Goal: Transaction & Acquisition: Purchase product/service

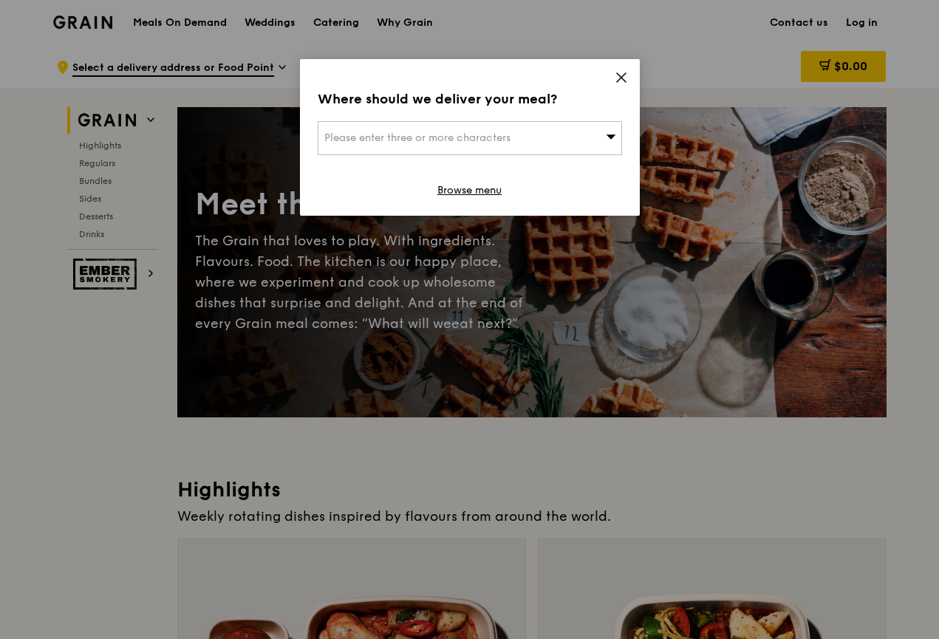
click at [625, 72] on icon at bounding box center [621, 77] width 13 height 13
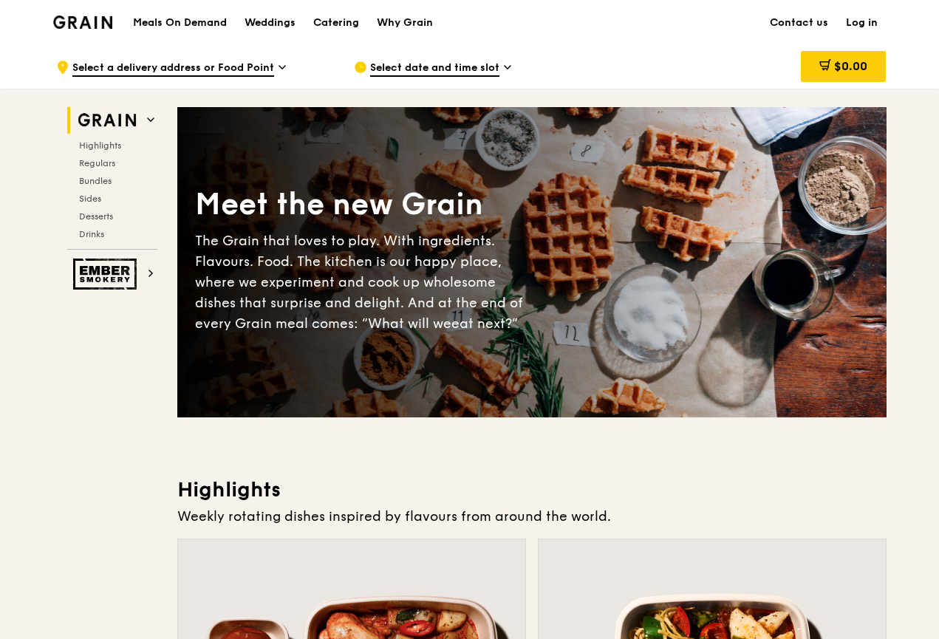
click at [348, 26] on div "Catering" at bounding box center [336, 23] width 46 height 44
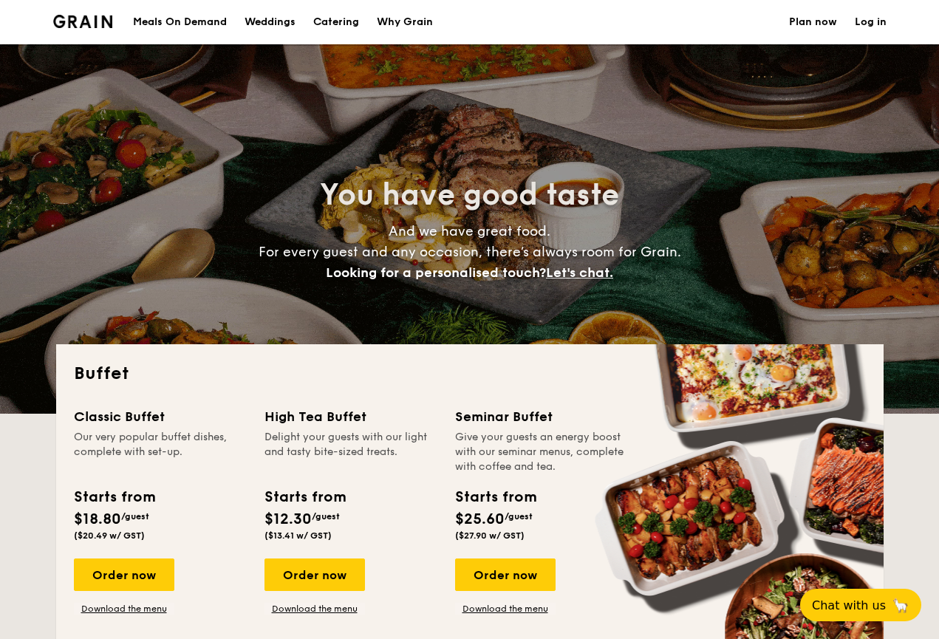
select select
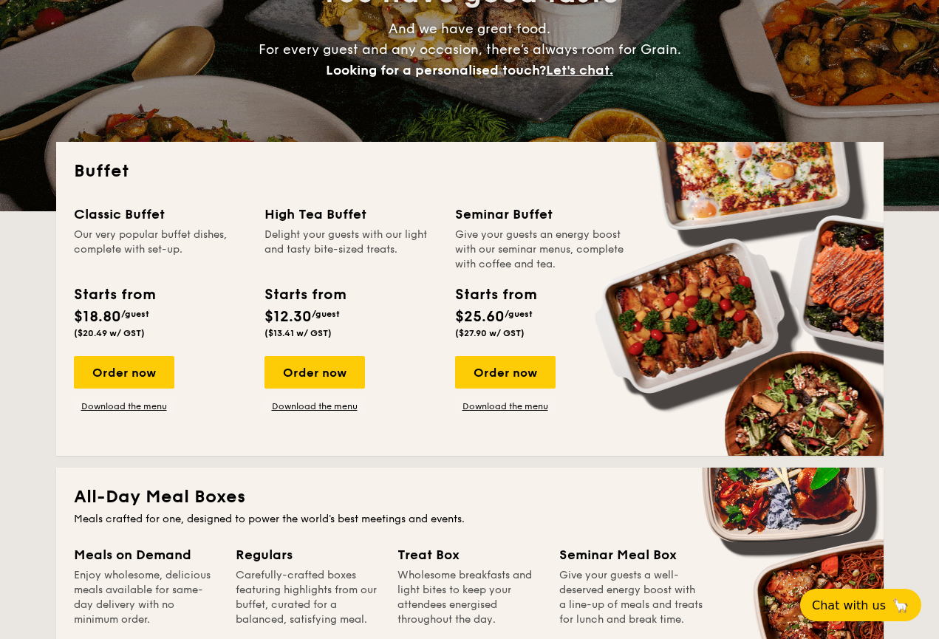
scroll to position [202, 0]
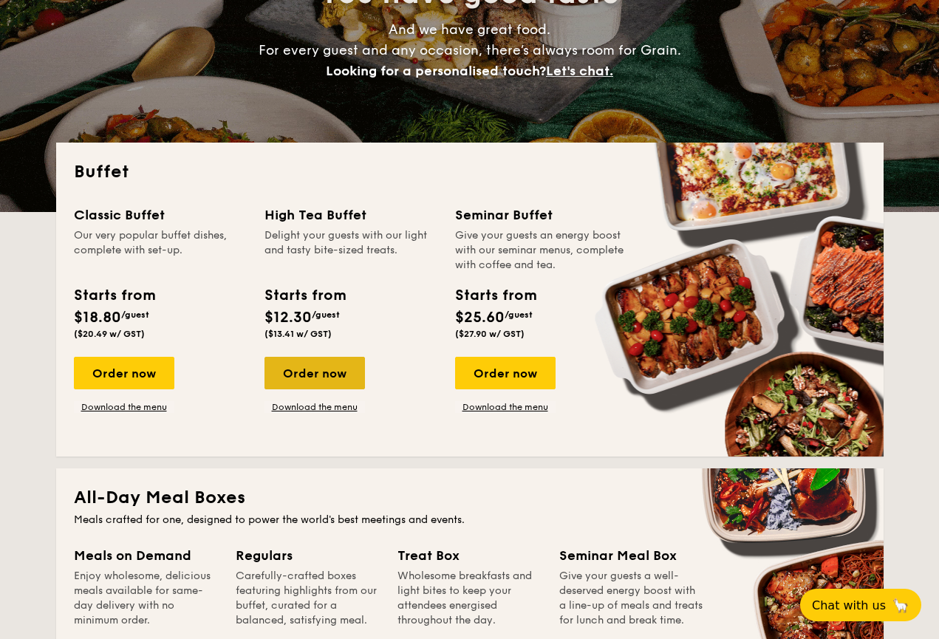
click at [307, 370] on div "Order now" at bounding box center [314, 373] width 100 height 33
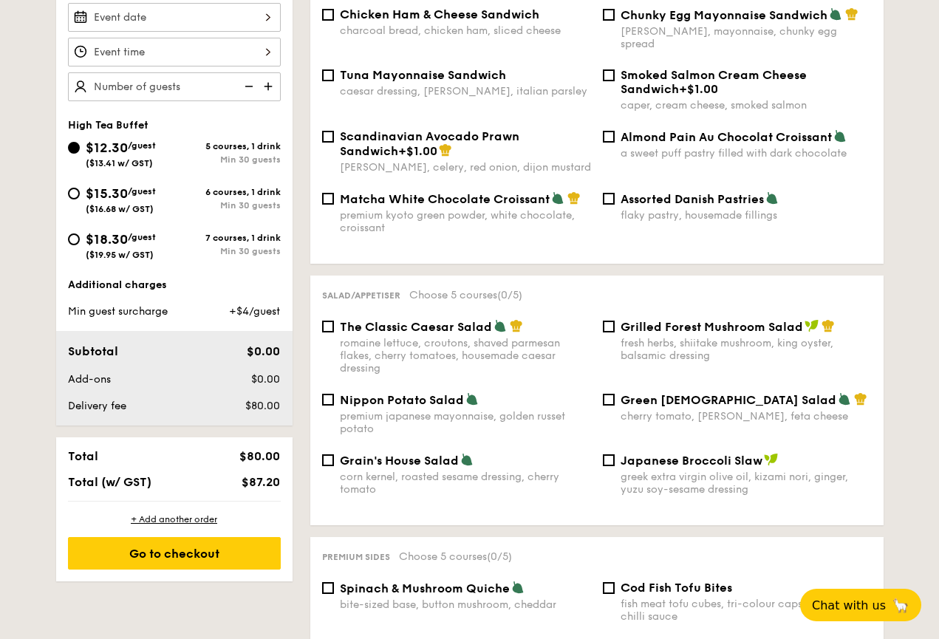
scroll to position [438, 0]
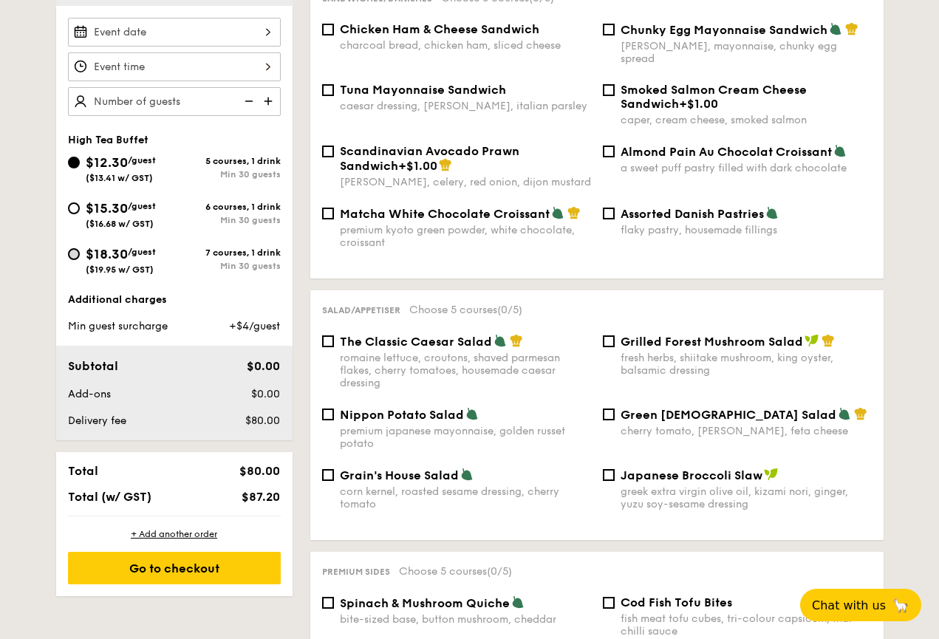
click at [72, 254] on input "$18.30 /guest ($19.95 w/ GST) 7 courses, 1 drink Min 30 guests" at bounding box center [74, 254] width 12 height 12
radio input "true"
click at [239, 37] on div at bounding box center [174, 32] width 213 height 29
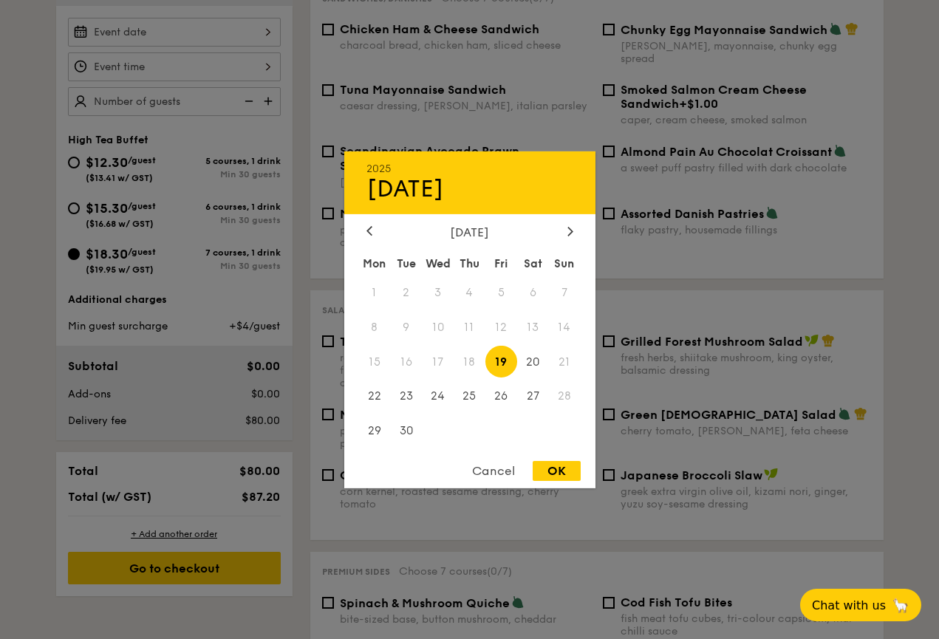
click at [500, 365] on span "19" at bounding box center [501, 362] width 32 height 32
click at [554, 466] on div "OK" at bounding box center [557, 471] width 48 height 20
type input "Sep 19, 2025"
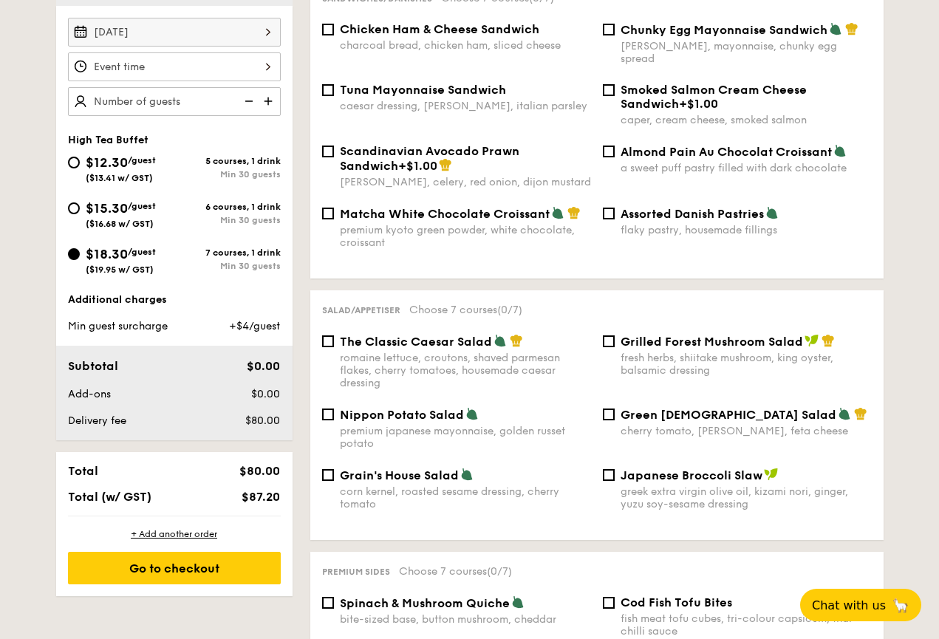
click at [199, 64] on div at bounding box center [174, 66] width 213 height 29
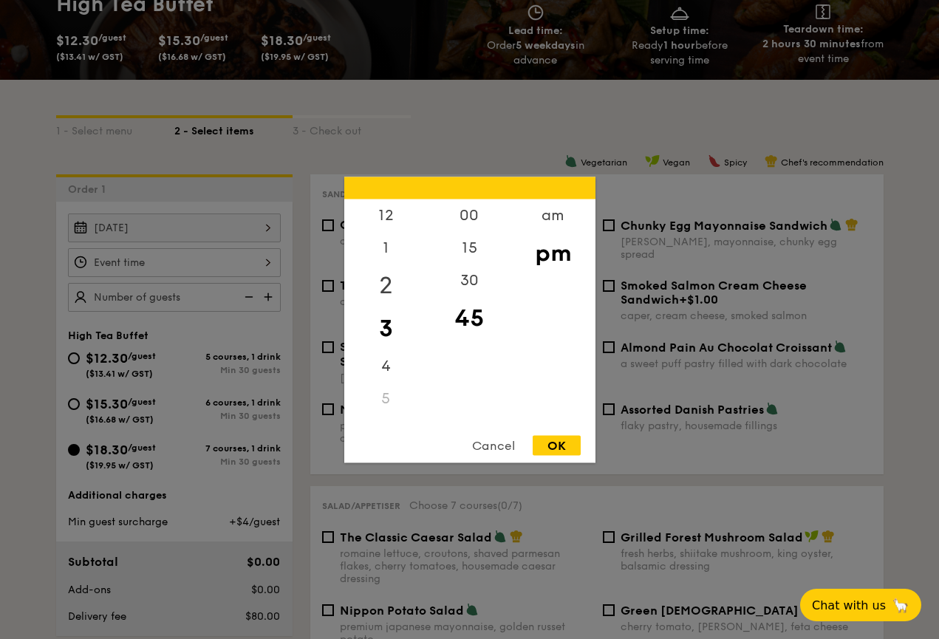
scroll to position [0, 0]
click at [558, 216] on div "am" at bounding box center [552, 220] width 83 height 43
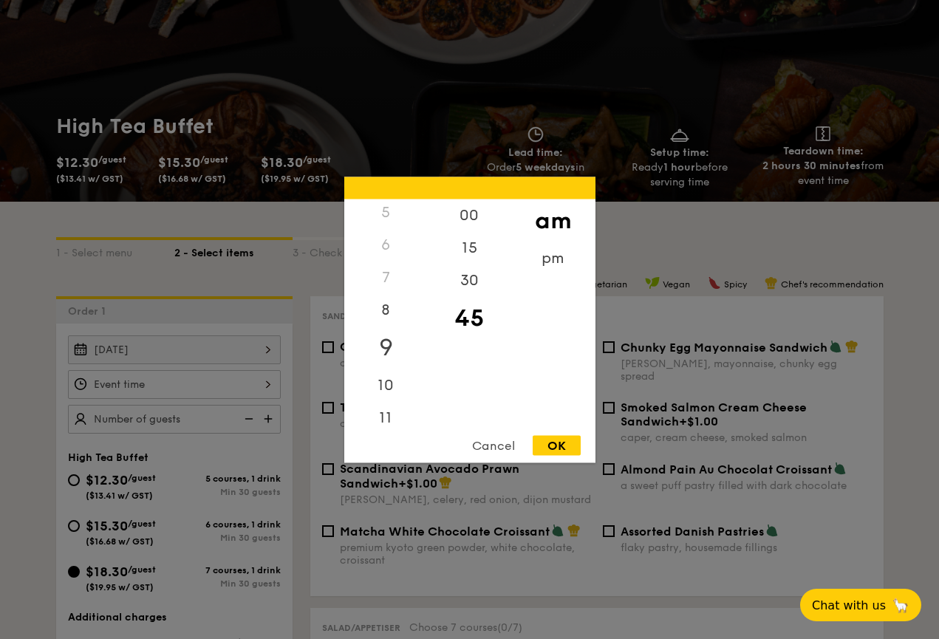
scroll to position [165, 0]
click at [387, 373] on div "10" at bounding box center [385, 380] width 83 height 43
click at [499, 451] on div "Cancel" at bounding box center [493, 445] width 72 height 20
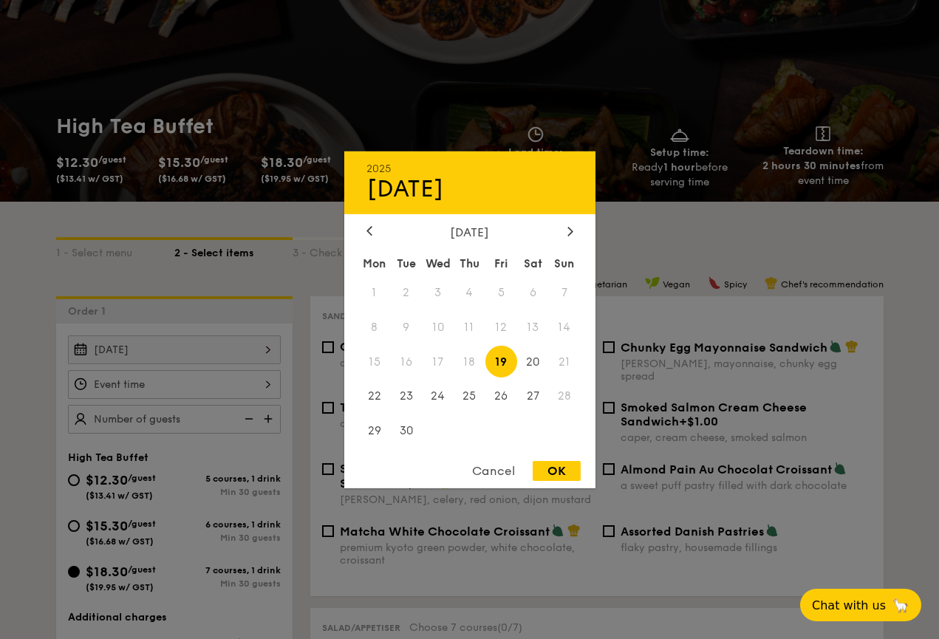
click at [267, 349] on div "Sep 19, 2025 2025 Sep 19 September 2025 Mon Tue Wed Thu Fri Sat Sun 1 2 3 4 5 6…" at bounding box center [174, 349] width 213 height 29
click at [506, 471] on div "Cancel" at bounding box center [493, 471] width 72 height 20
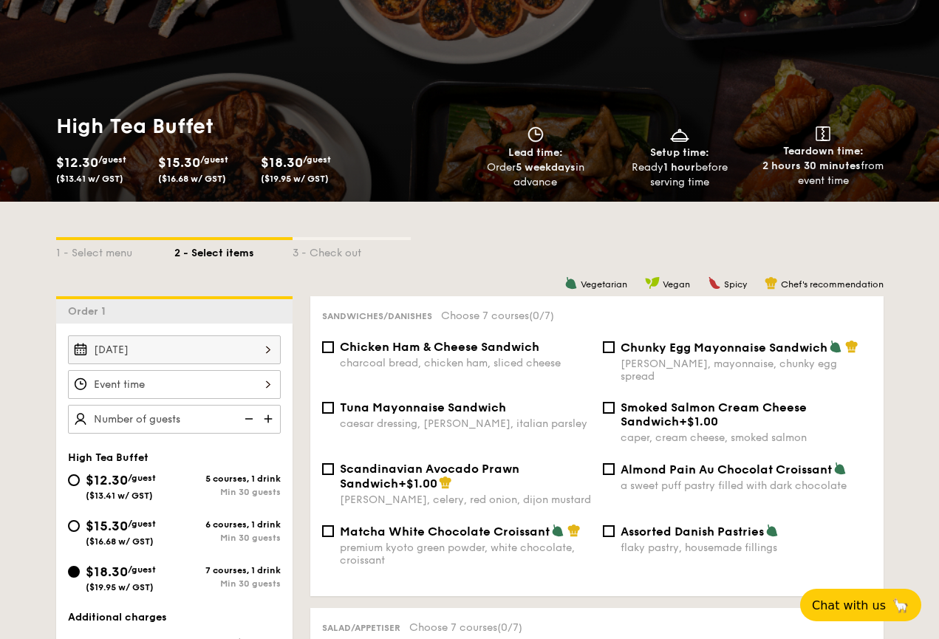
click at [262, 383] on div at bounding box center [174, 384] width 213 height 29
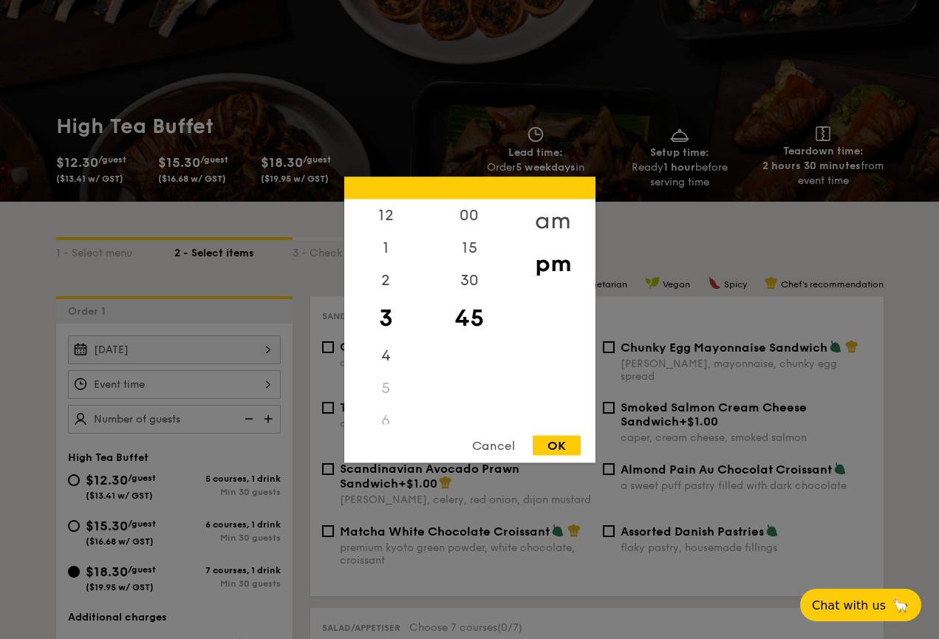
click at [554, 208] on div "am" at bounding box center [552, 220] width 83 height 43
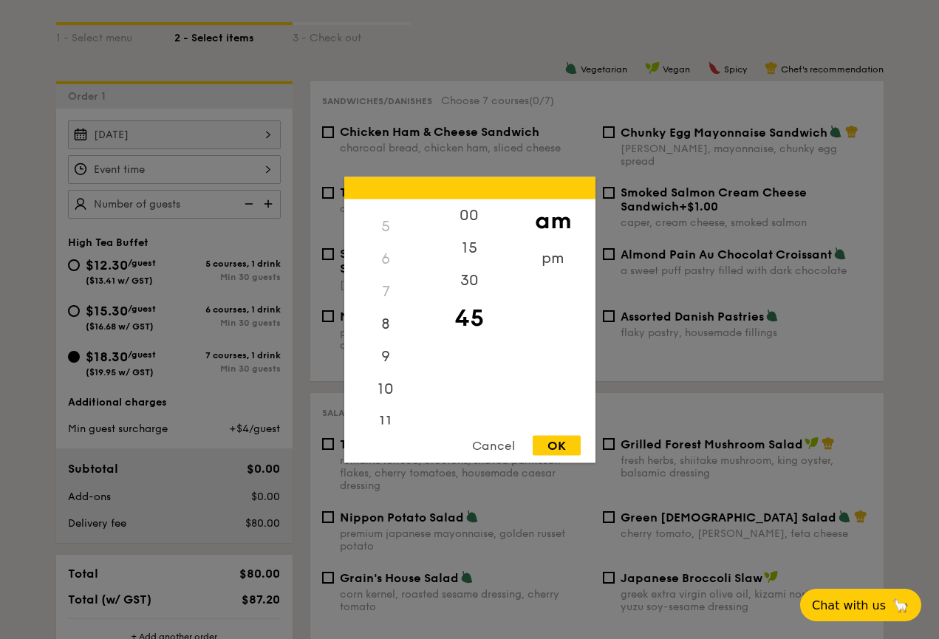
scroll to position [154, 0]
click at [380, 358] on div "9" at bounding box center [385, 358] width 83 height 43
click at [475, 288] on div "30" at bounding box center [469, 285] width 83 height 43
click at [568, 445] on div "OK" at bounding box center [557, 445] width 48 height 20
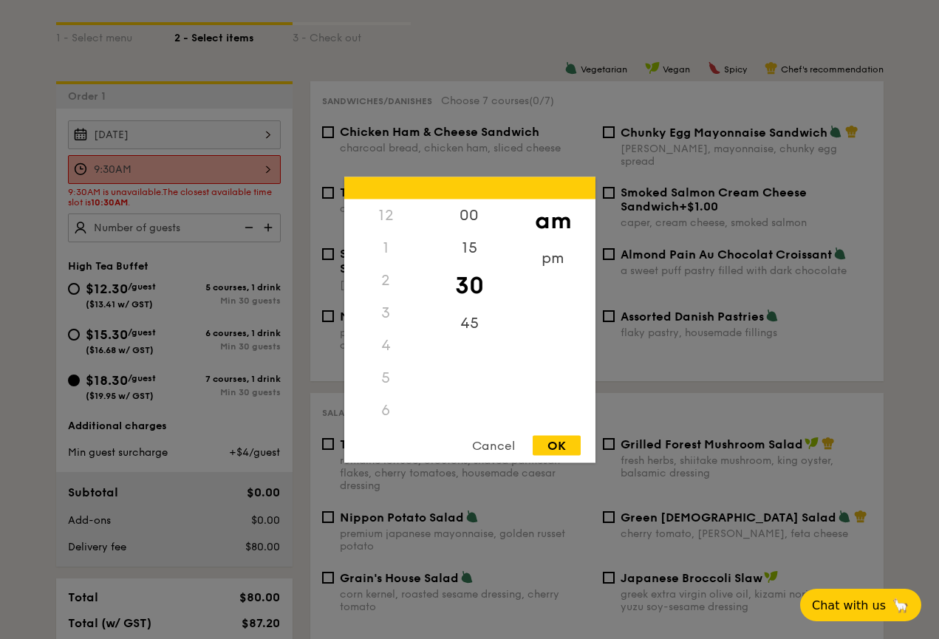
click at [262, 169] on div "9:30AM 12 1 2 3 4 5 6 7 8 9 10 11 00 15 30 45 am pm Cancel OK" at bounding box center [174, 169] width 213 height 29
click at [465, 449] on div "Cancel" at bounding box center [493, 445] width 72 height 20
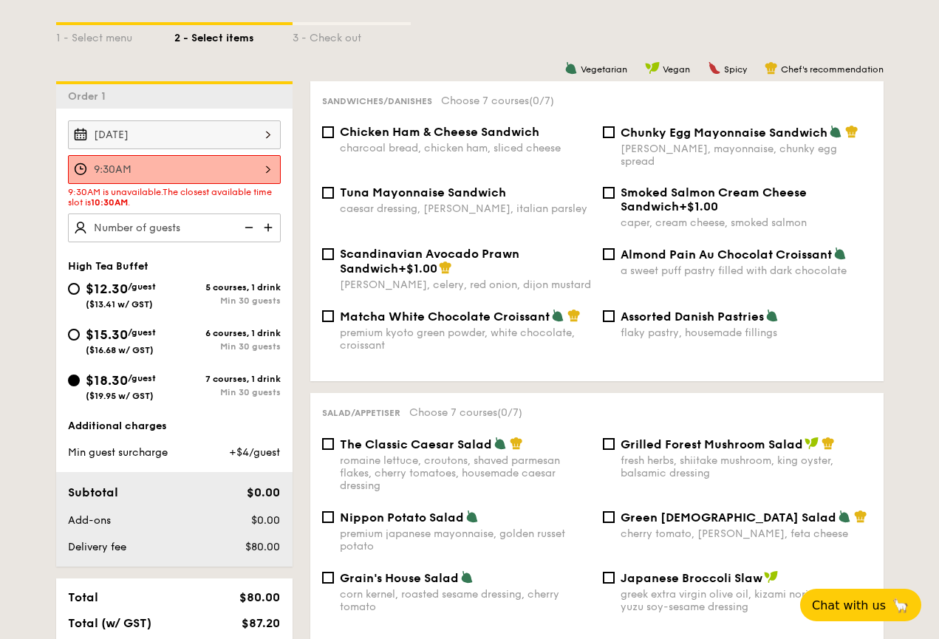
click at [258, 199] on div "9:30AM is unavailable. The closest available time slot is 10:30AM ." at bounding box center [174, 197] width 213 height 21
click at [270, 174] on div "9:30AM" at bounding box center [174, 169] width 213 height 29
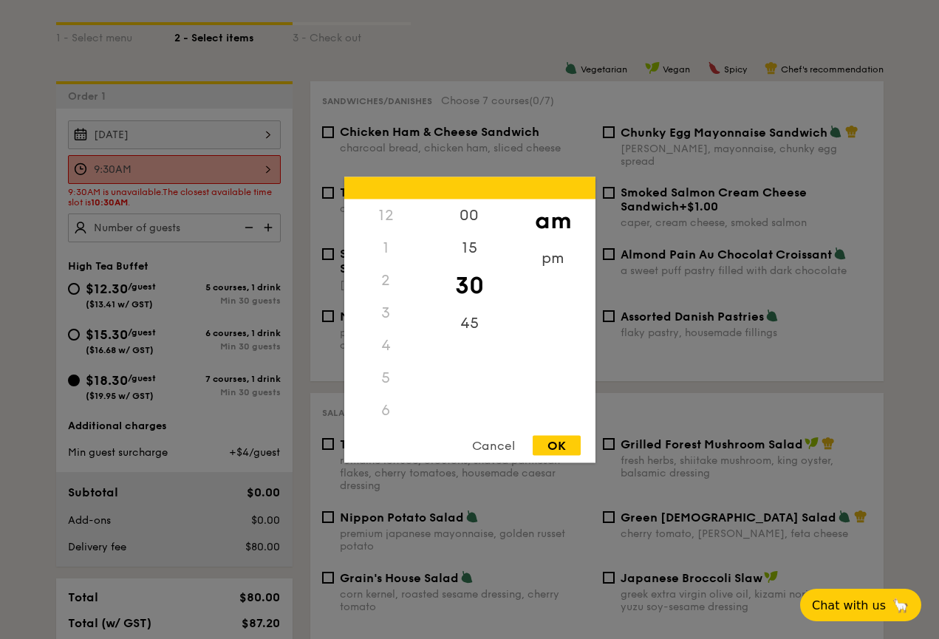
scroll to position [130, 0]
click at [394, 417] on div "10" at bounding box center [385, 425] width 83 height 43
click at [476, 217] on div "00" at bounding box center [469, 220] width 83 height 43
click at [562, 449] on div "OK" at bounding box center [557, 445] width 48 height 20
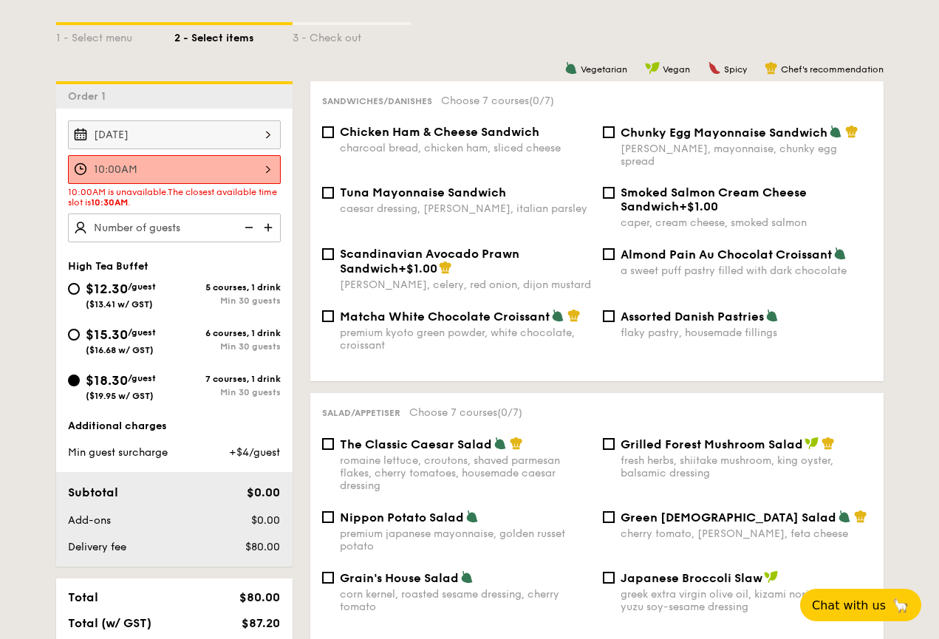
click at [271, 170] on div "10:00AM" at bounding box center [174, 169] width 213 height 29
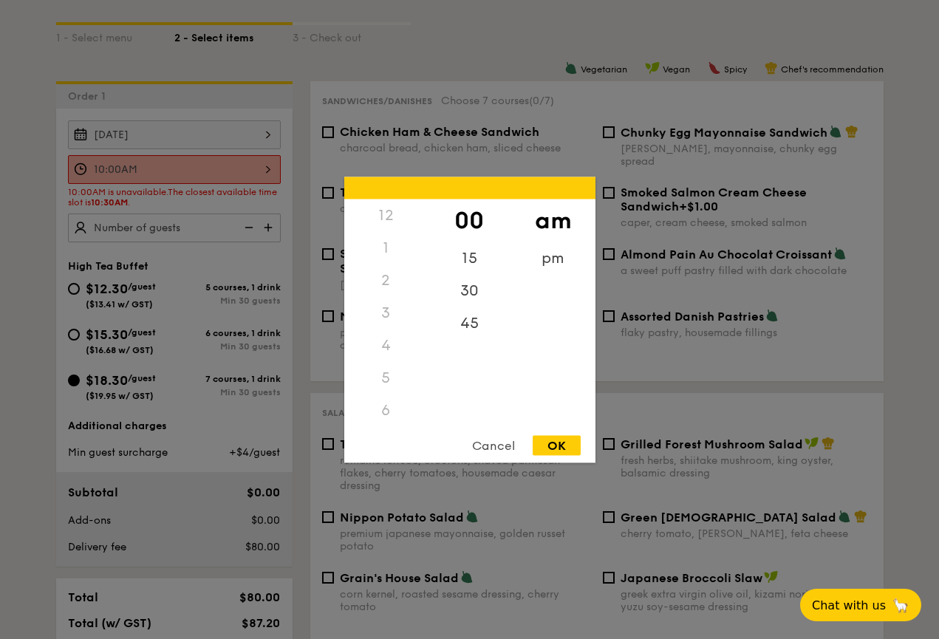
scroll to position [163, 0]
click at [480, 296] on div "30" at bounding box center [469, 295] width 83 height 43
click at [561, 445] on div "OK" at bounding box center [557, 445] width 48 height 20
type input "10:30AM"
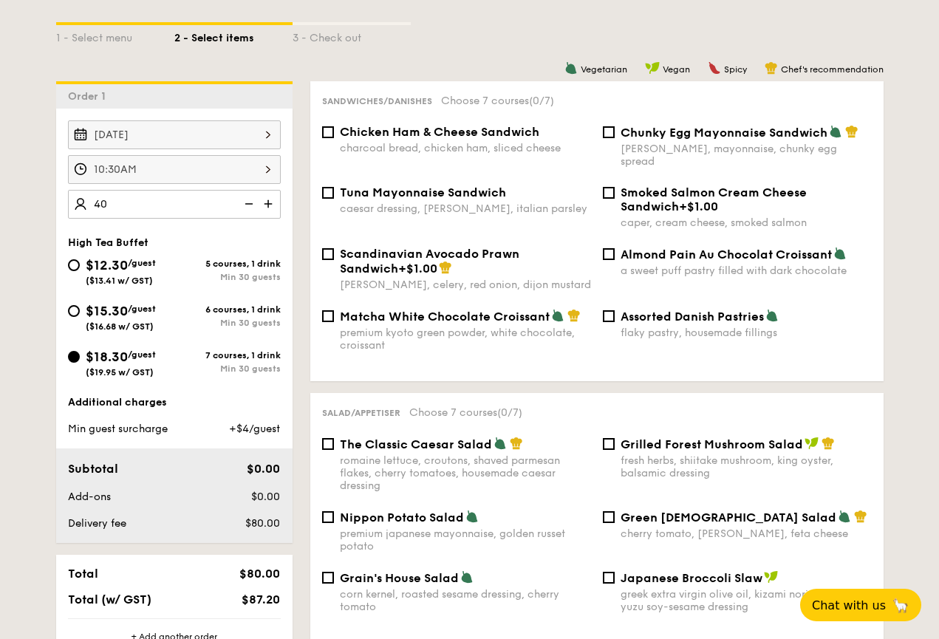
type input "40 guests"
click at [188, 447] on div "Additional charges Min guest surcharge +$4/guest Subtotal $0.00 Add-ons $0.00 D…" at bounding box center [174, 469] width 236 height 148
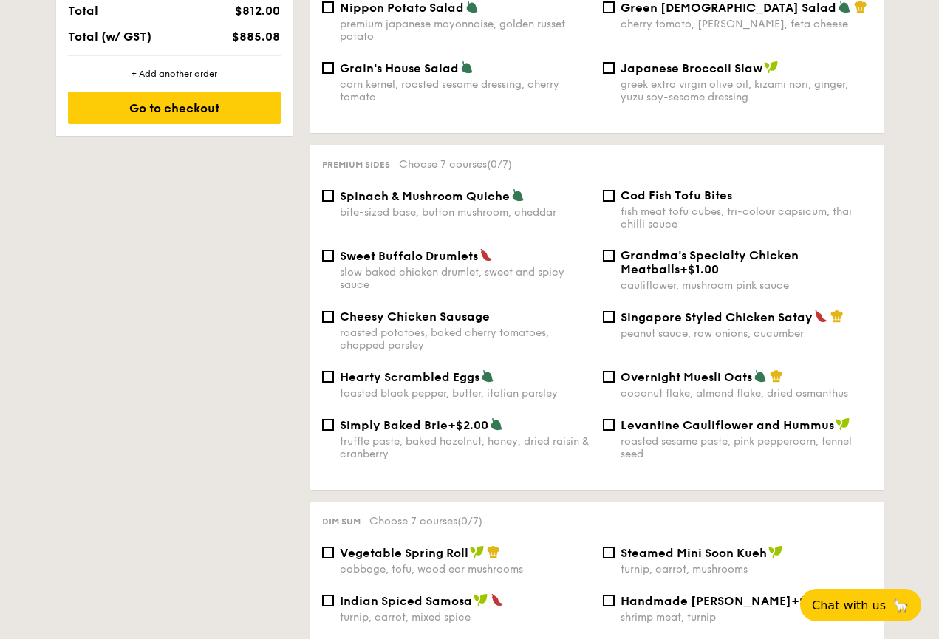
scroll to position [848, 0]
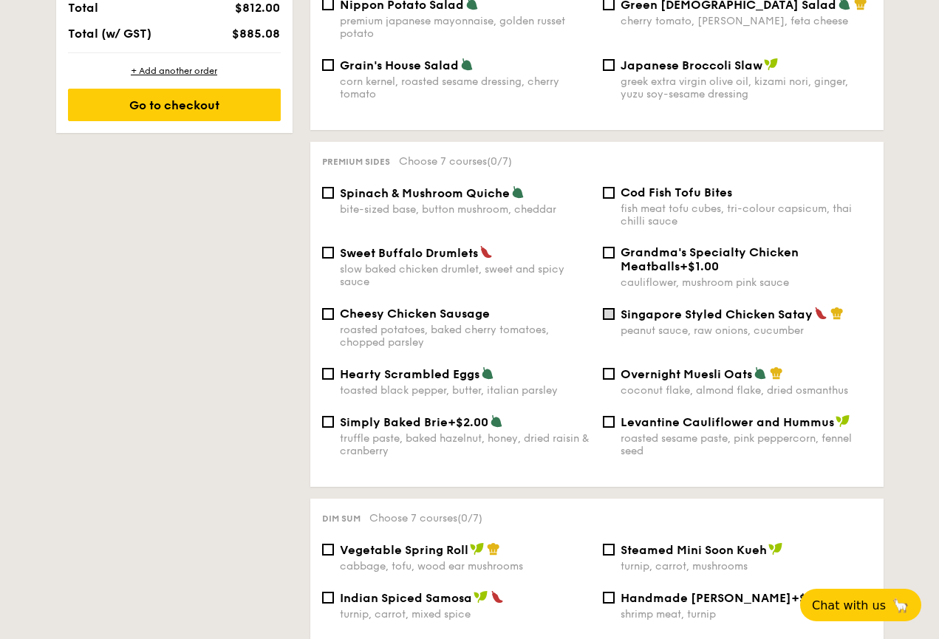
click at [614, 308] on input "Singapore Styled Chicken Satay peanut sauce, raw onions, cucumber" at bounding box center [609, 314] width 12 height 12
checkbox input "true"
click at [329, 187] on input "Spinach & Mushroom Quiche bite-sized base, button mushroom, cheddar" at bounding box center [328, 193] width 12 height 12
checkbox input "true"
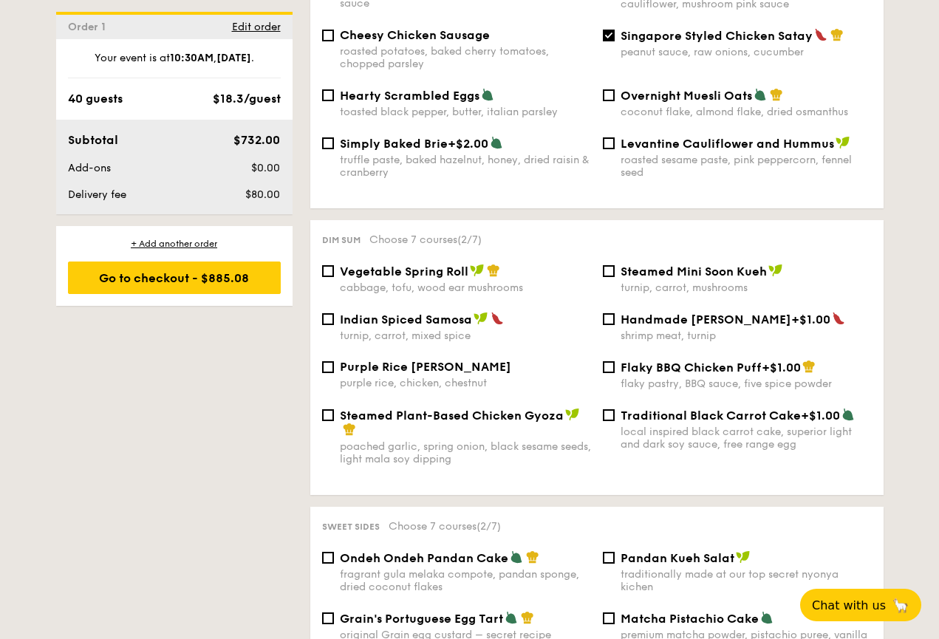
scroll to position [1130, 0]
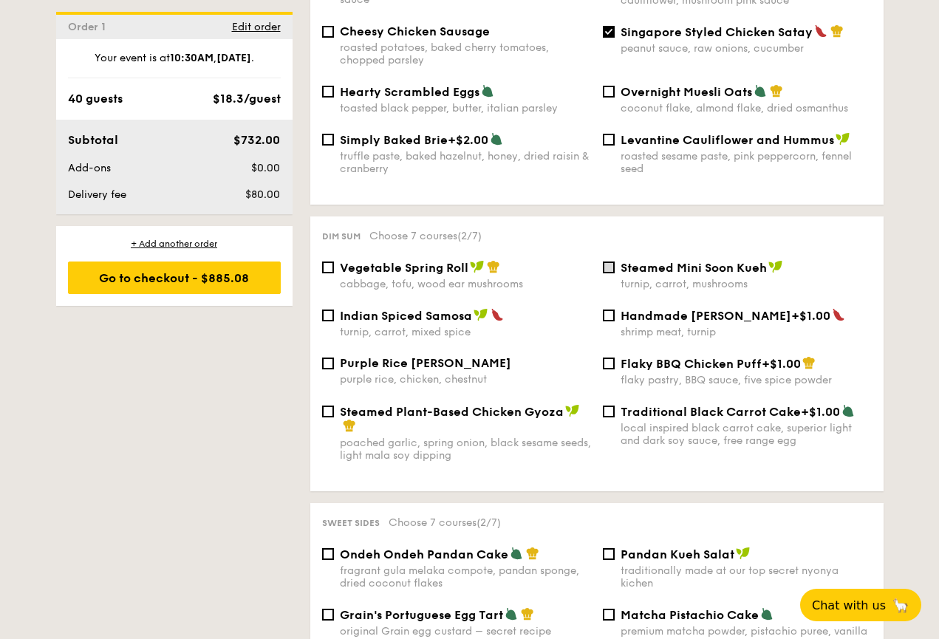
click at [612, 262] on input "Steamed Mini Soon Kueh turnip, carrot, mushrooms" at bounding box center [609, 268] width 12 height 12
checkbox input "true"
click at [327, 358] on input "Purple Rice Loh Mai Kai purple rice, chicken, chestnut" at bounding box center [328, 364] width 12 height 12
checkbox input "true"
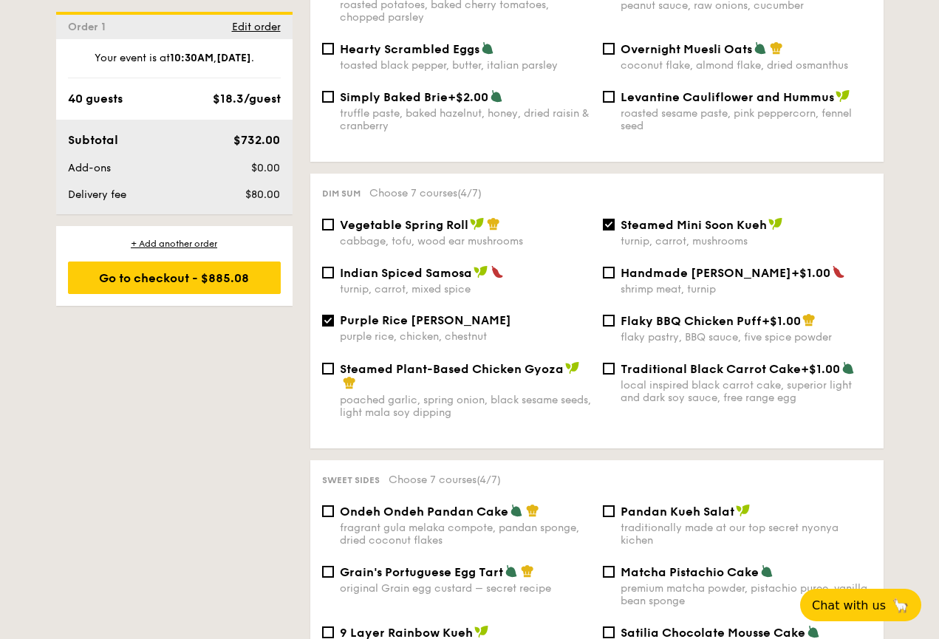
scroll to position [1174, 0]
click at [332, 362] on input "Steamed Plant-Based Chicken Gyoza poached garlic, spring onion, black sesame se…" at bounding box center [328, 368] width 12 height 12
checkbox input "true"
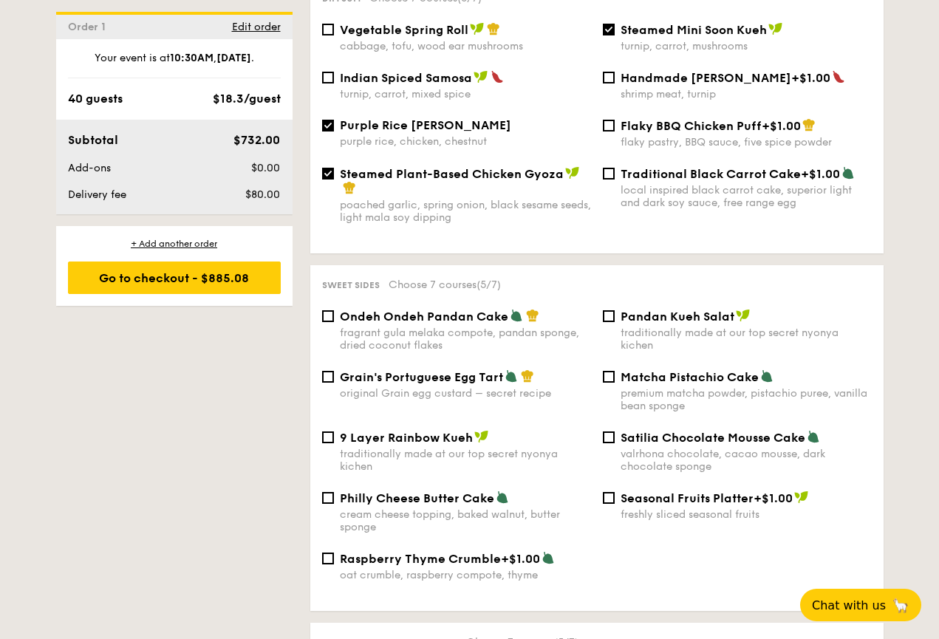
scroll to position [1381, 0]
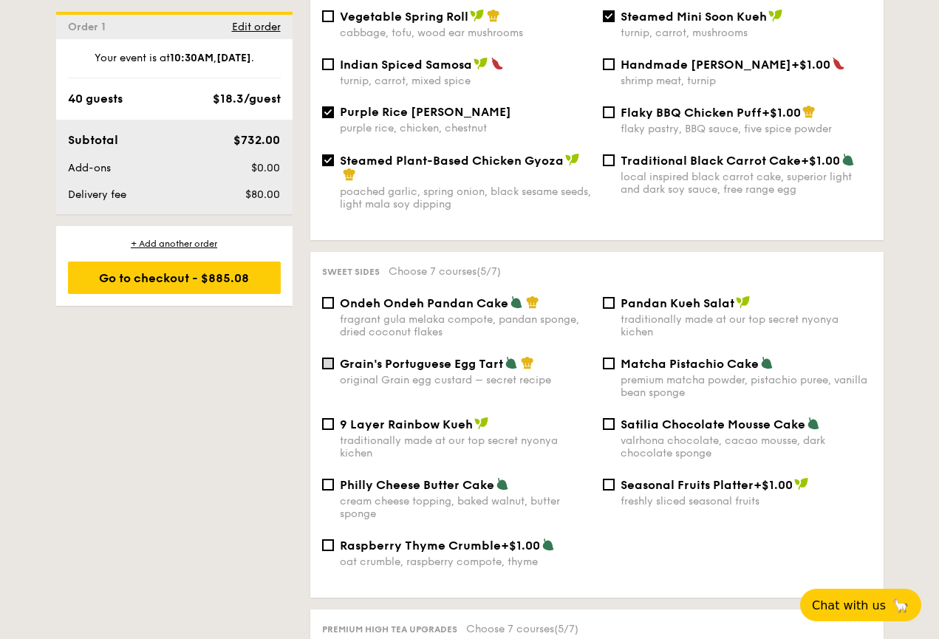
click at [329, 358] on input "Grain's Portuguese Egg Tart original Grain egg custard – secret recipe" at bounding box center [328, 364] width 12 height 12
checkbox input "true"
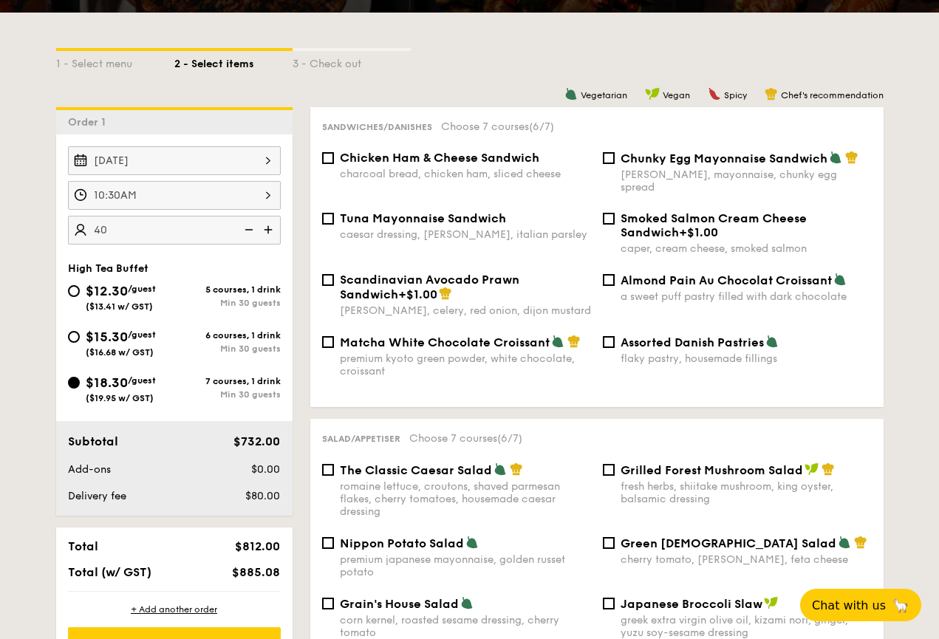
scroll to position [319, 0]
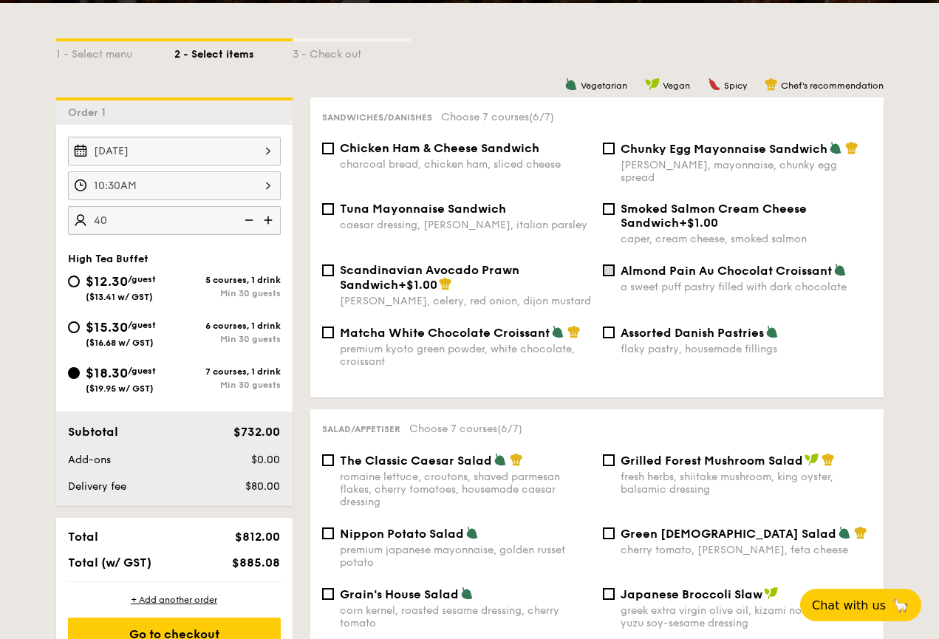
click at [610, 264] on input "Almond Pain Au Chocolat Croissant a sweet puff pastry filled with dark chocolate" at bounding box center [609, 270] width 12 height 12
checkbox input "true"
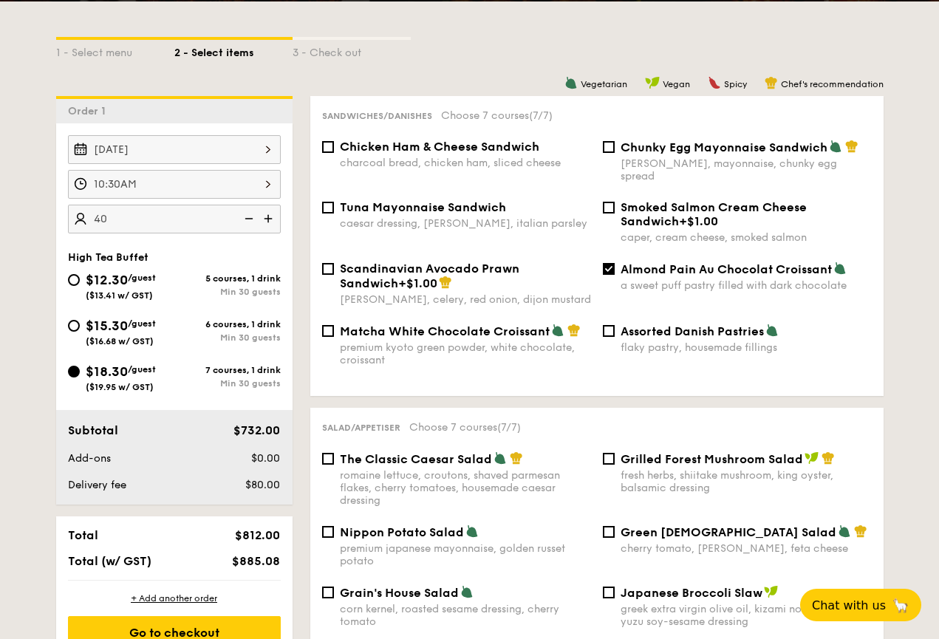
scroll to position [335, 0]
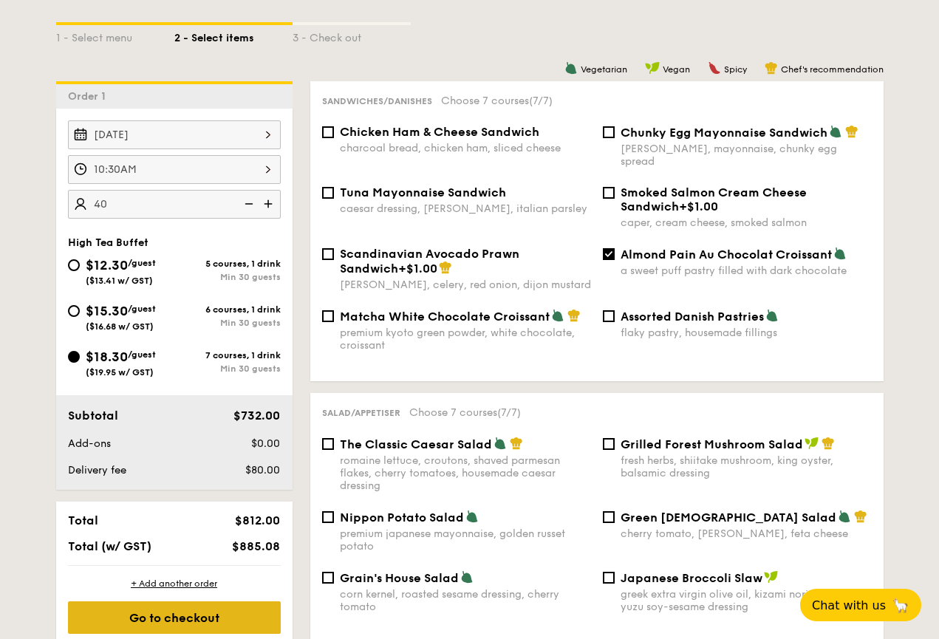
click at [208, 623] on div "Go to checkout" at bounding box center [174, 617] width 213 height 33
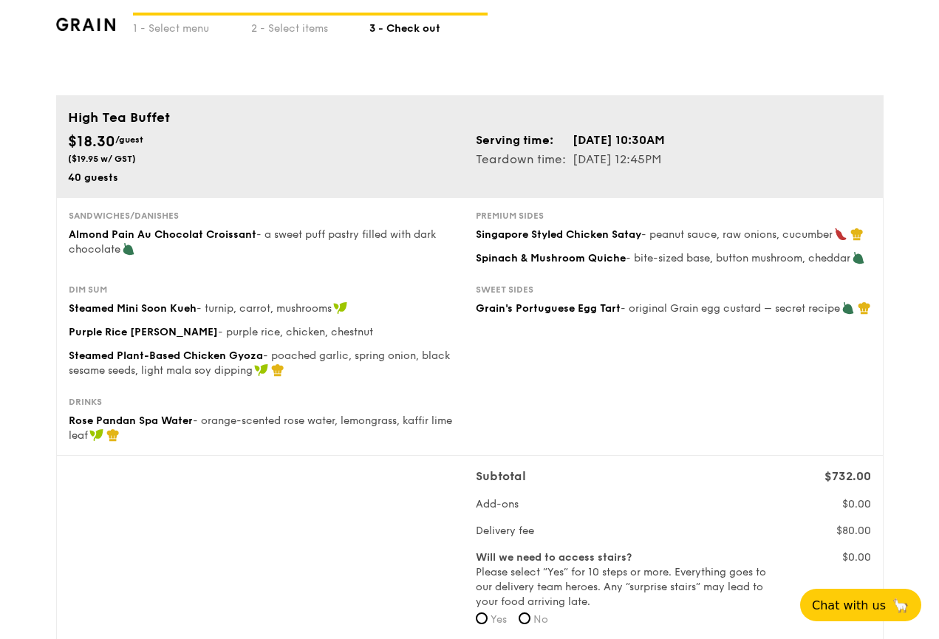
scroll to position [41, 0]
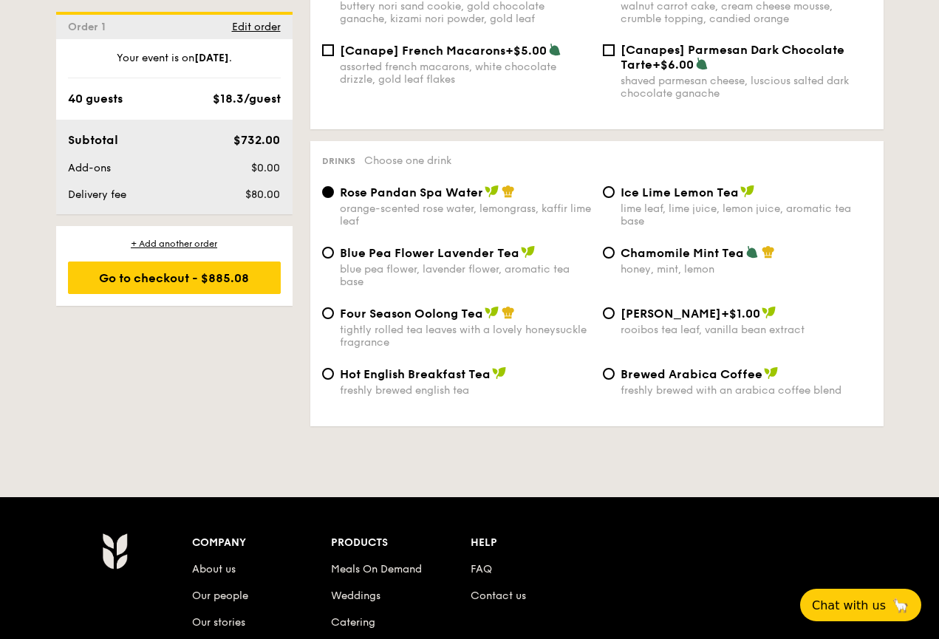
scroll to position [2350, 0]
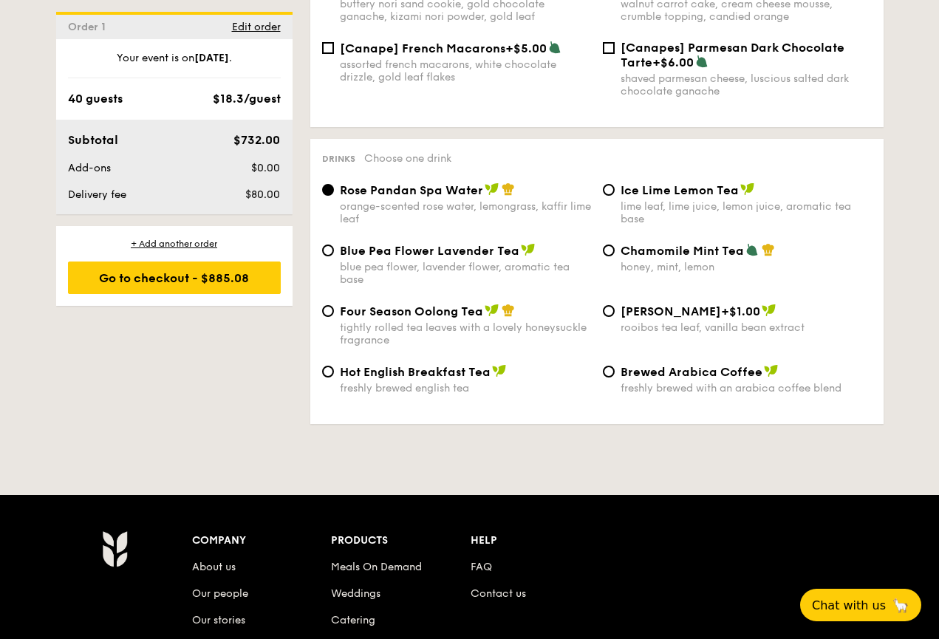
click at [335, 243] on div "Blue Pea Flower Lavender Tea blue pea flower, lavender flower, aromatic tea base" at bounding box center [456, 264] width 281 height 43
click at [329, 245] on input "Blue Pea Flower Lavender Tea blue pea flower, lavender flower, aromatic tea base" at bounding box center [328, 251] width 12 height 12
radio input "true"
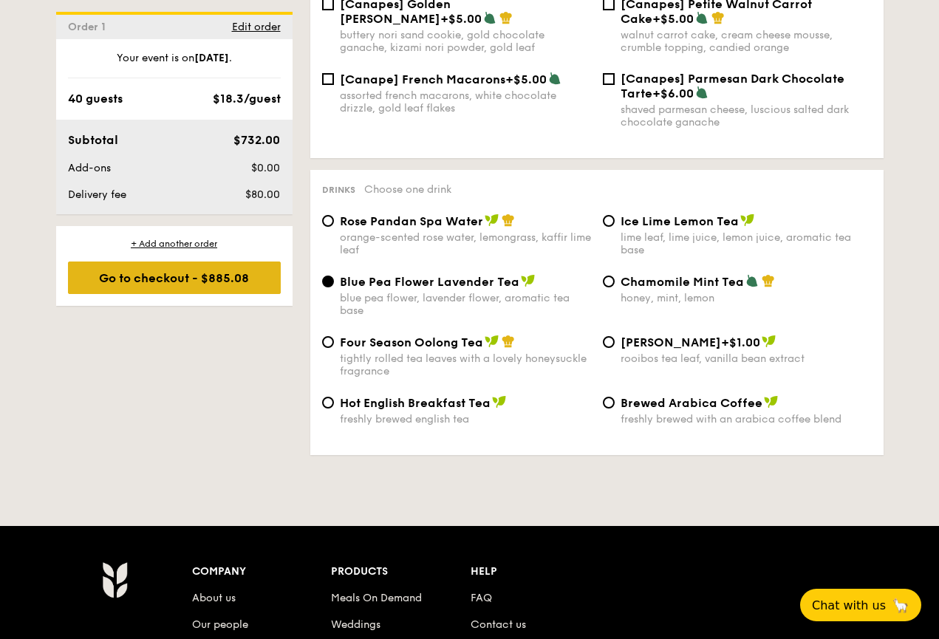
click at [239, 281] on div "Go to checkout - $885.08" at bounding box center [174, 278] width 213 height 33
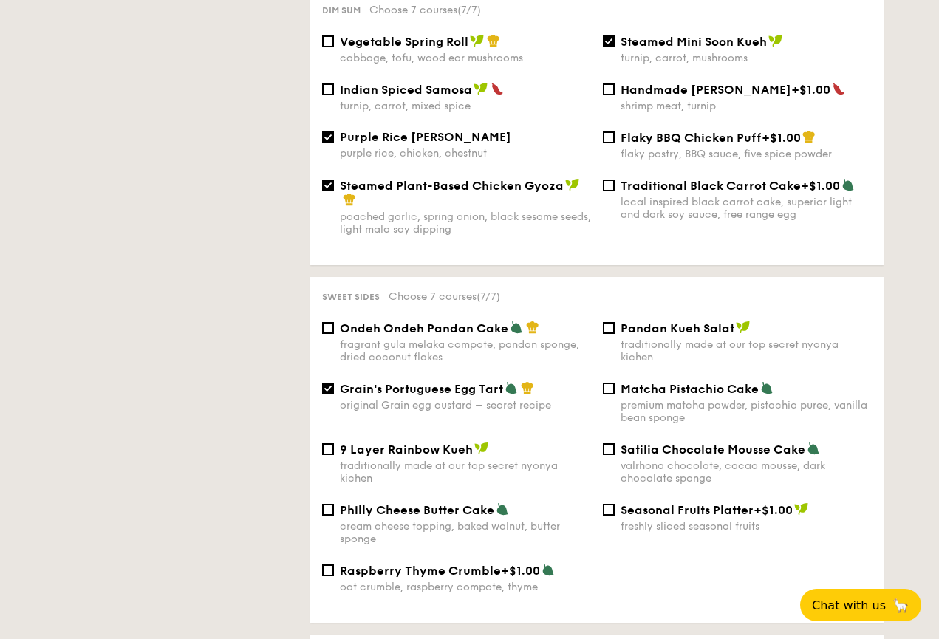
scroll to position [394, 0]
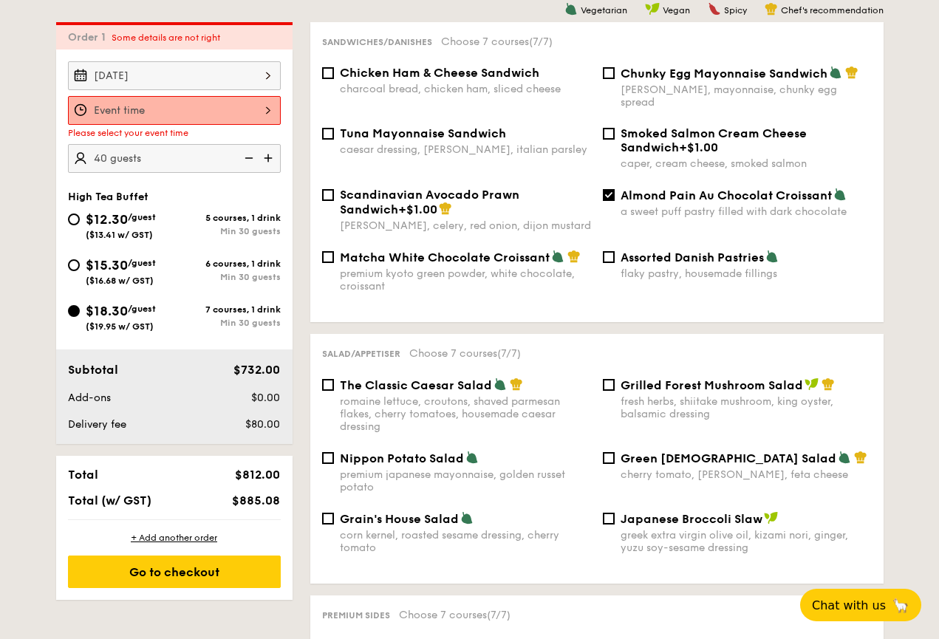
click at [211, 108] on div at bounding box center [174, 110] width 213 height 29
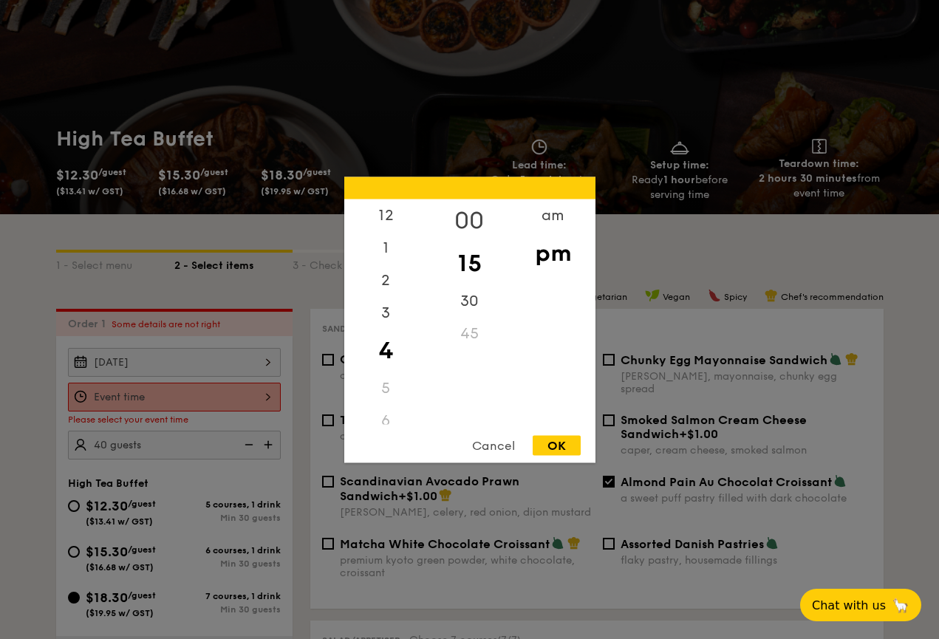
scroll to position [88, 0]
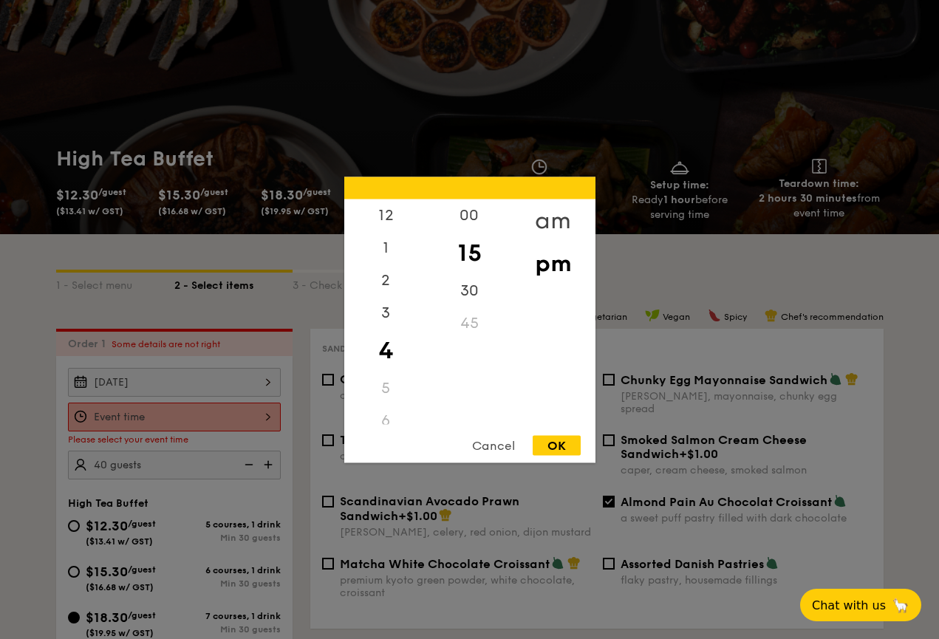
click at [546, 217] on div "am" at bounding box center [552, 220] width 83 height 43
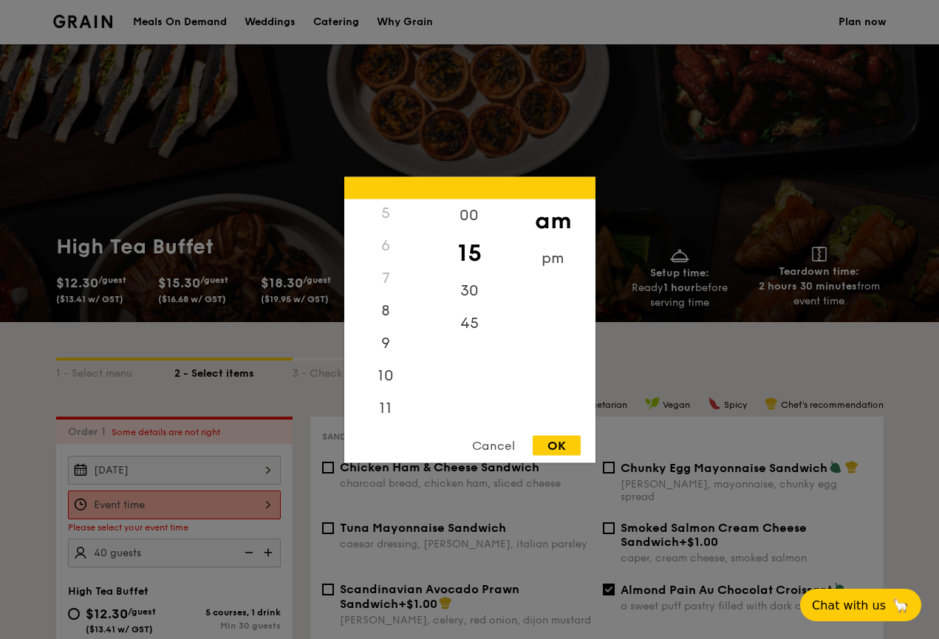
scroll to position [165, 0]
click at [383, 375] on div "10" at bounding box center [385, 380] width 83 height 43
click at [564, 444] on div "OK" at bounding box center [557, 445] width 48 height 20
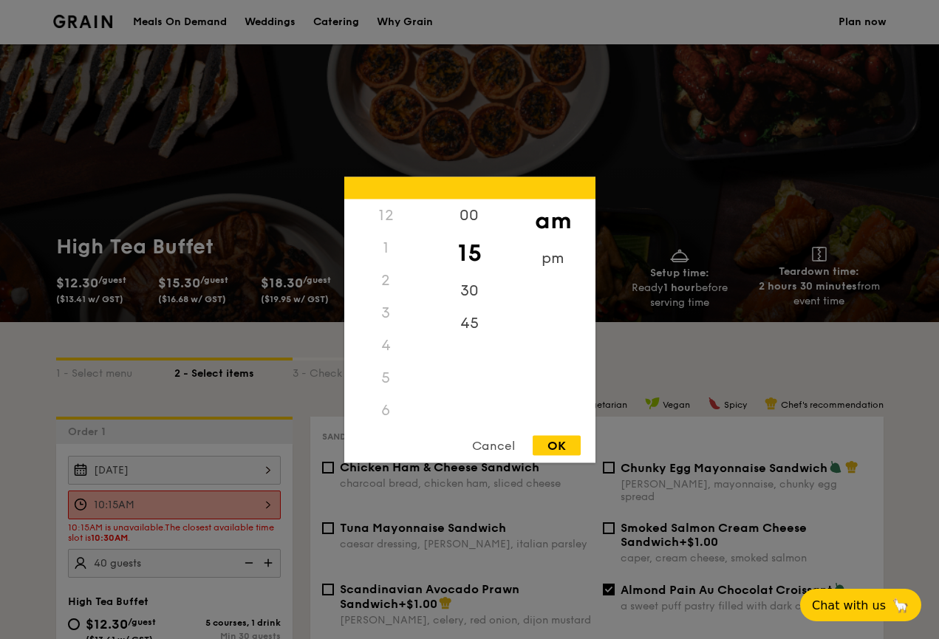
click at [265, 507] on div "10:15AM 12 1 2 3 4 5 6 7 8 9 10 11 00 15 30 45 am pm Cancel OK" at bounding box center [174, 505] width 213 height 29
click at [471, 289] on div "30" at bounding box center [469, 295] width 83 height 43
click at [568, 445] on div "OK" at bounding box center [557, 445] width 48 height 20
type input "10:30AM"
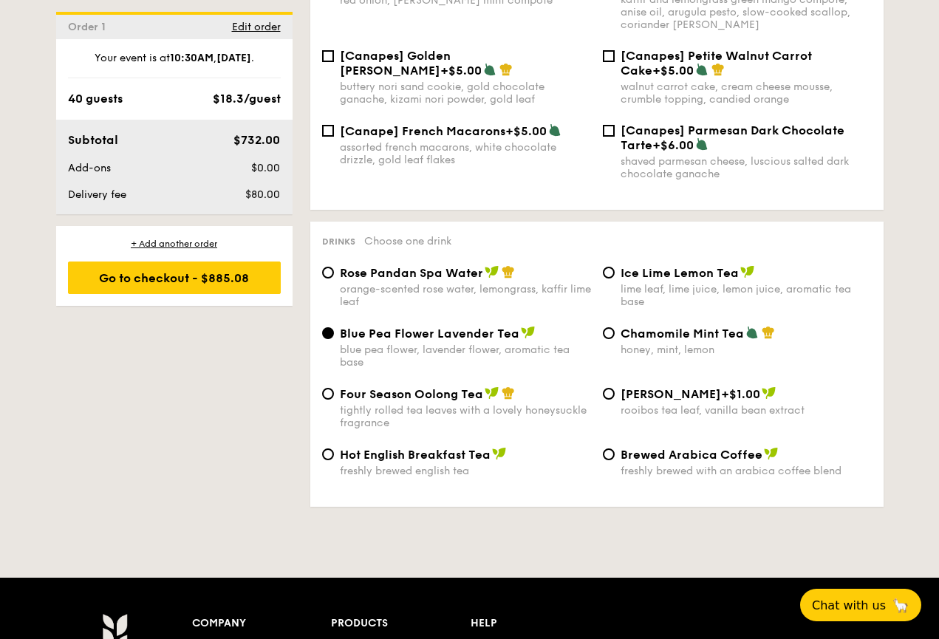
scroll to position [2273, 0]
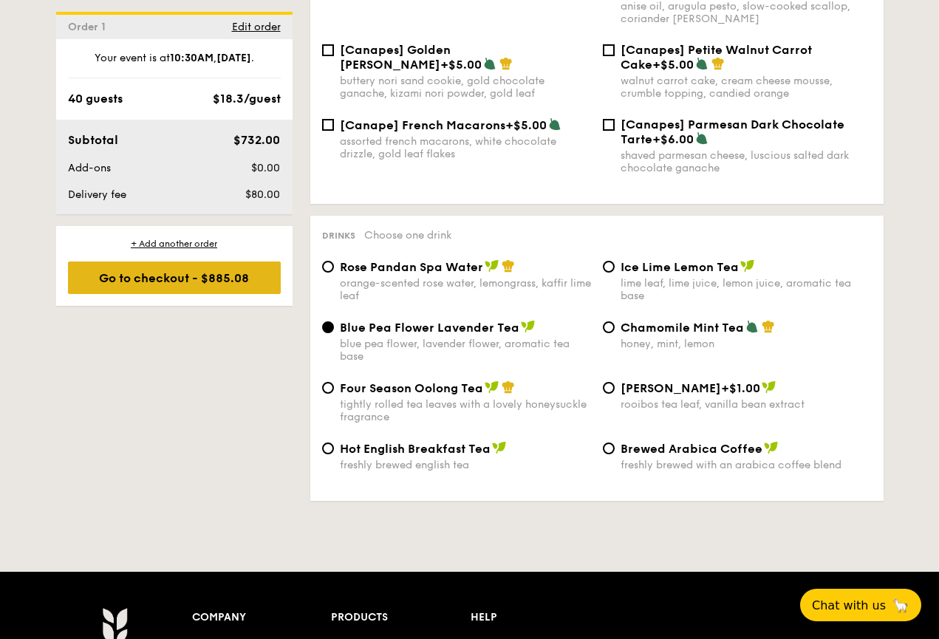
click at [194, 283] on div "Go to checkout - $885.08" at bounding box center [174, 278] width 213 height 33
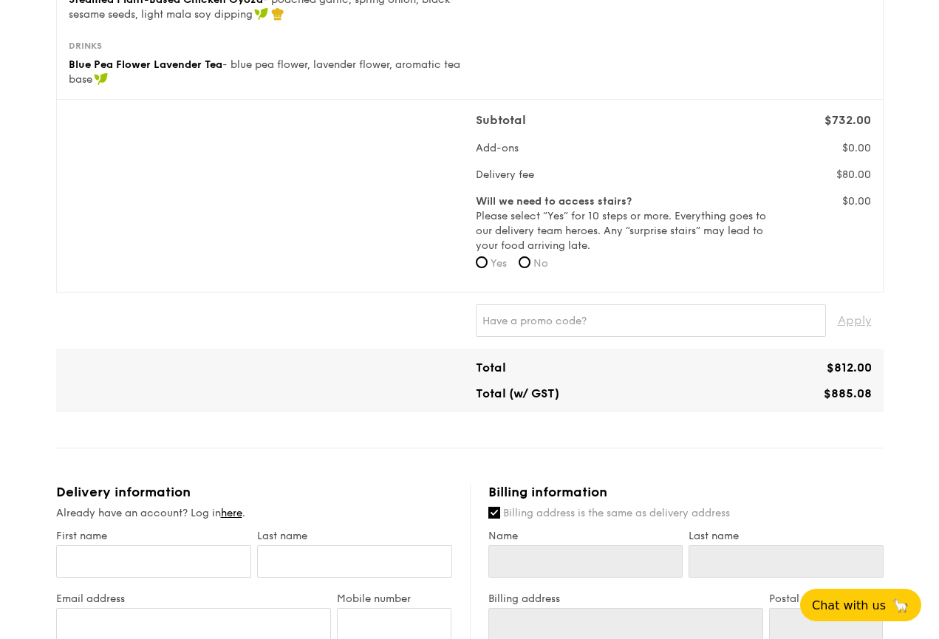
scroll to position [386, 0]
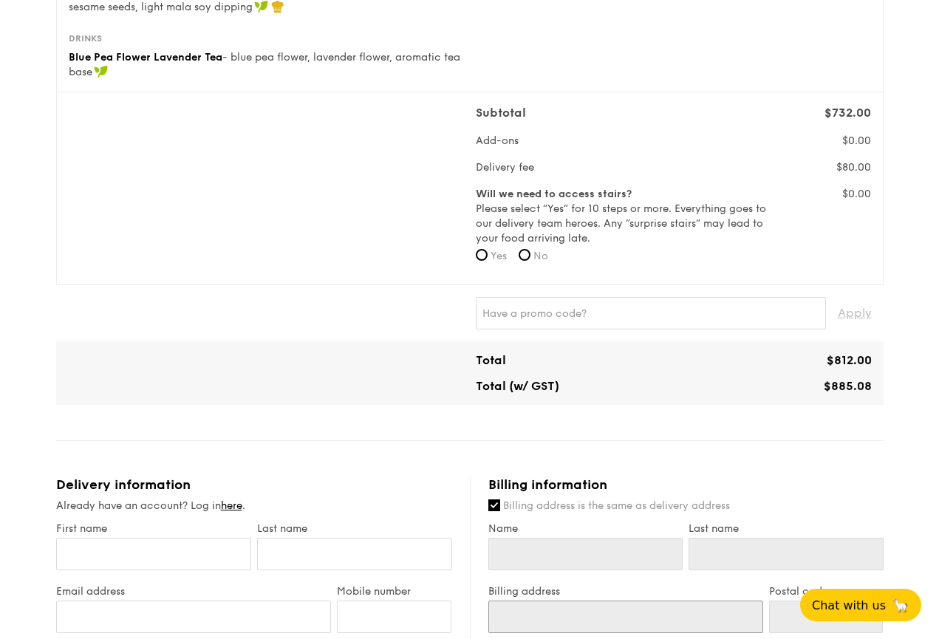
click at [607, 605] on input "Billing address" at bounding box center [625, 617] width 275 height 33
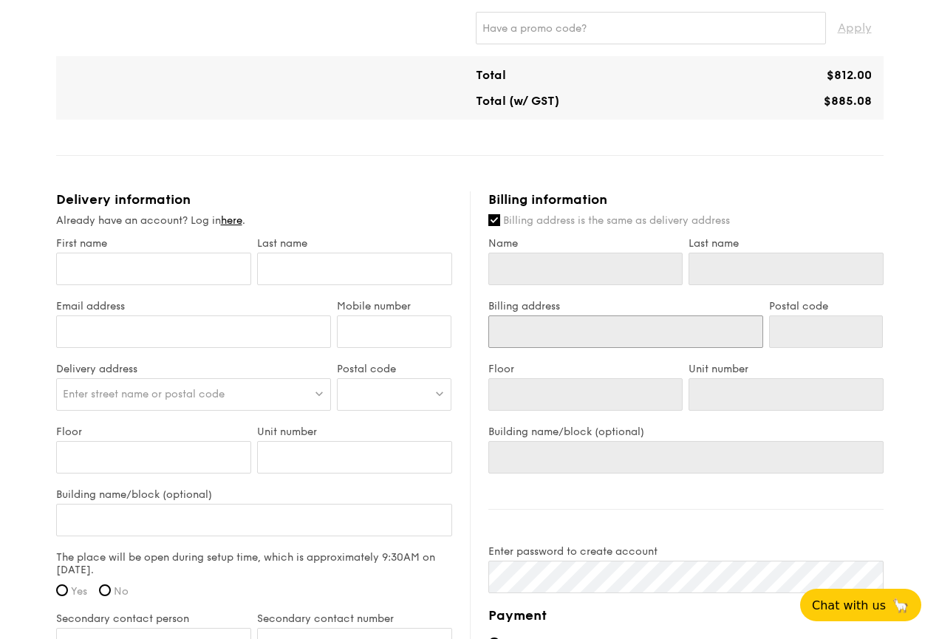
scroll to position [676, 0]
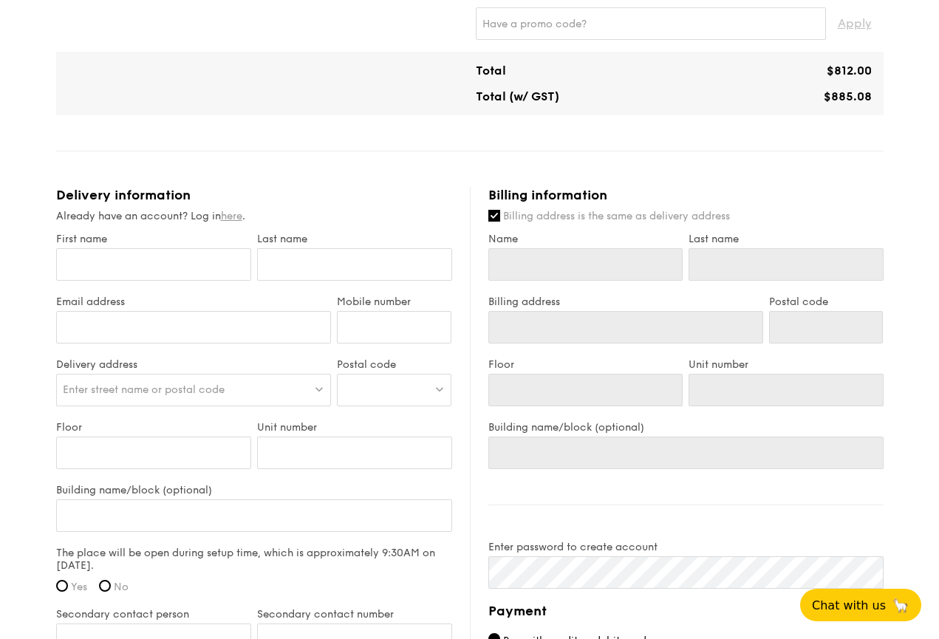
click at [242, 216] on link "here" at bounding box center [231, 216] width 21 height 13
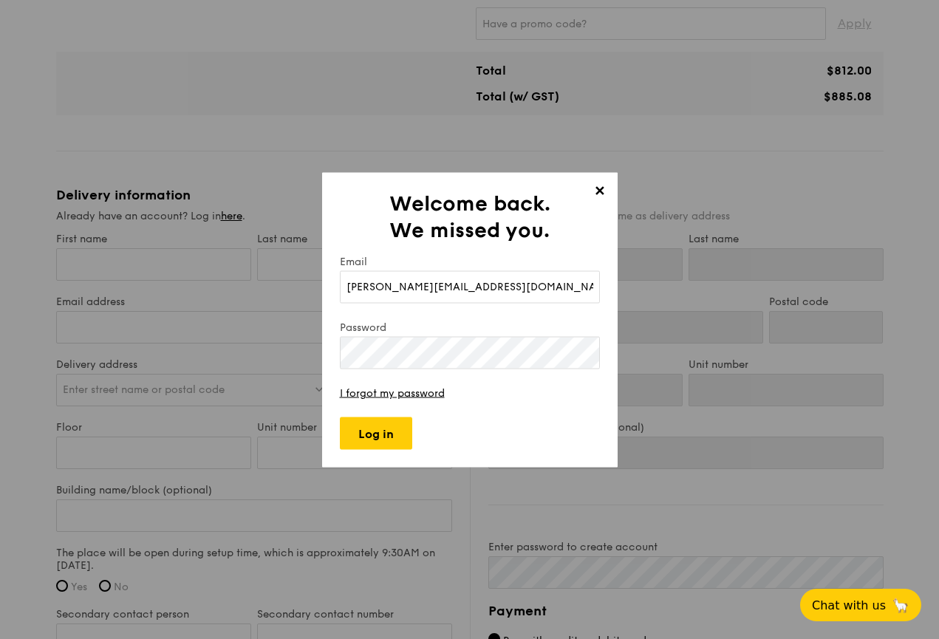
type input "averyl.tan@aia.com.sg"
click at [397, 421] on input "Log in" at bounding box center [376, 433] width 72 height 33
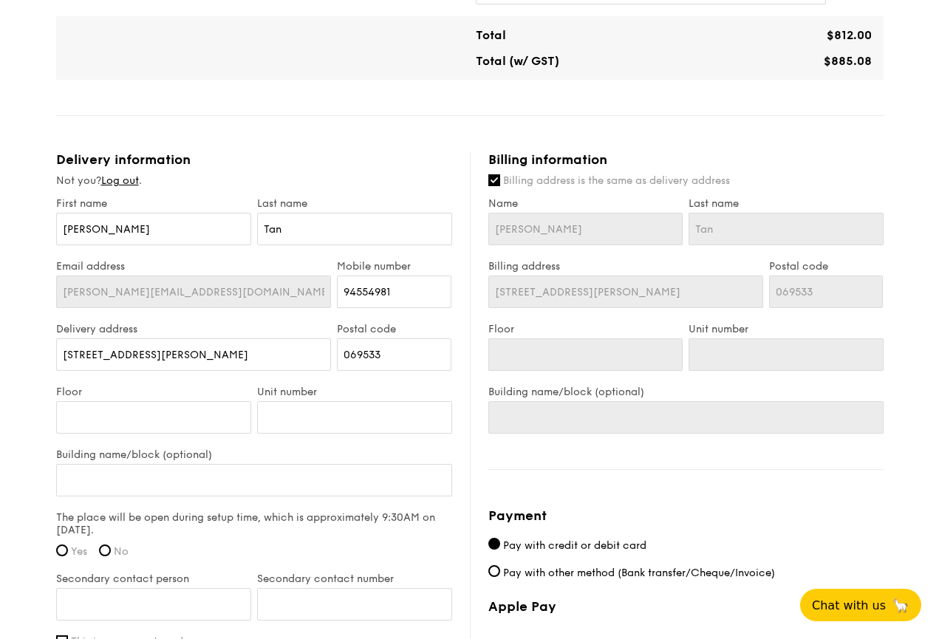
scroll to position [741, 0]
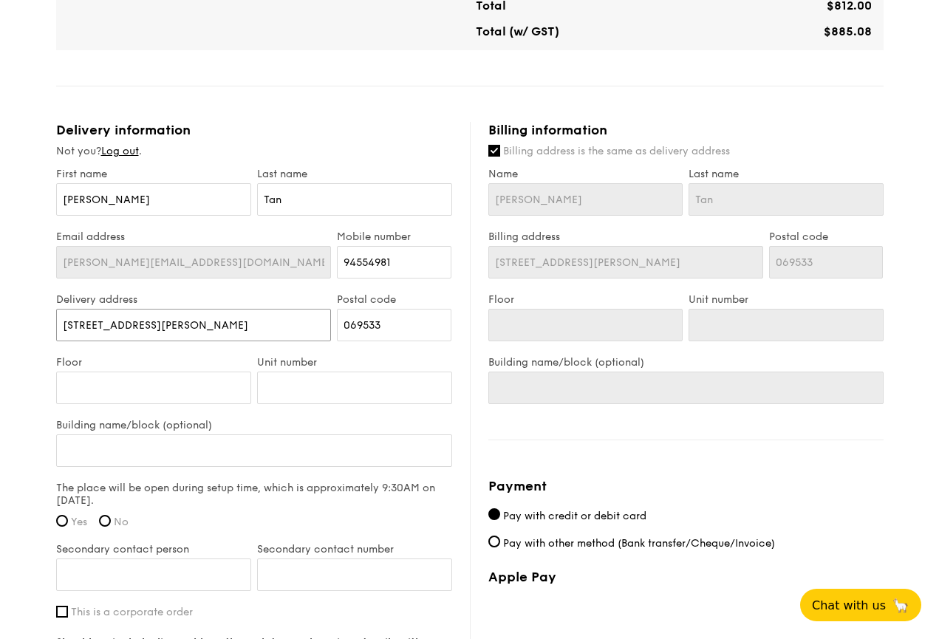
drag, startPoint x: 171, startPoint y: 320, endPoint x: 41, endPoint y: 327, distance: 130.2
paste input "46 Pioneer Sector 2, Singapore 628396"
type input "46 Pioneer Sector 2, Singapore 628396"
drag, startPoint x: 256, startPoint y: 326, endPoint x: 220, endPoint y: 324, distance: 36.3
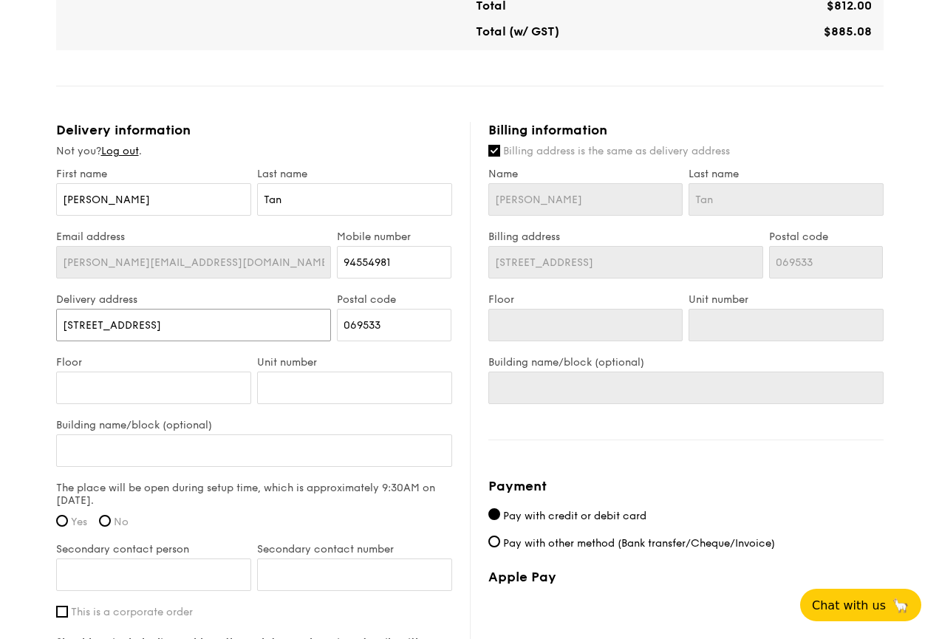
click at [220, 324] on input "46 Pioneer Sector 2, Singapore 628396" at bounding box center [194, 325] width 276 height 33
type input "46 Pioneer Sector 2, Singapore 628396"
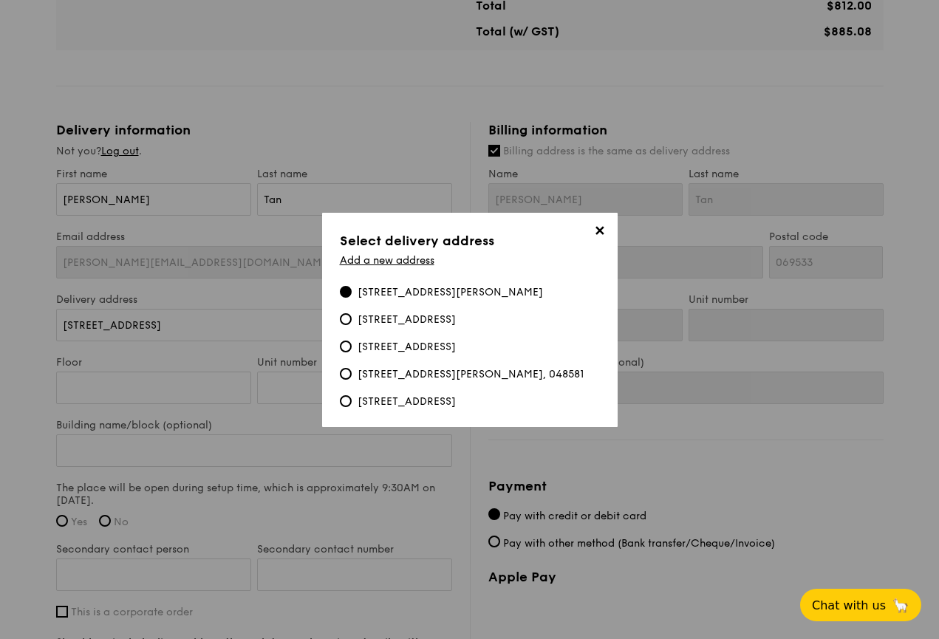
click at [604, 223] on span "✕" at bounding box center [600, 233] width 21 height 21
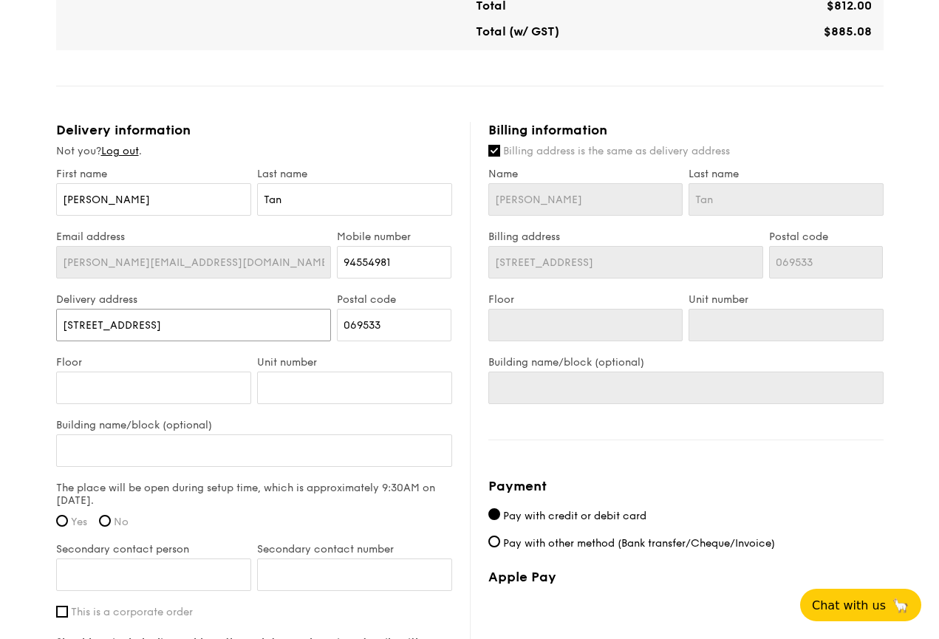
drag, startPoint x: 264, startPoint y: 329, endPoint x: 162, endPoint y: 325, distance: 102.0
click at [162, 325] on input "46 Pioneer Sector 2, Singapore 628396" at bounding box center [194, 325] width 276 height 33
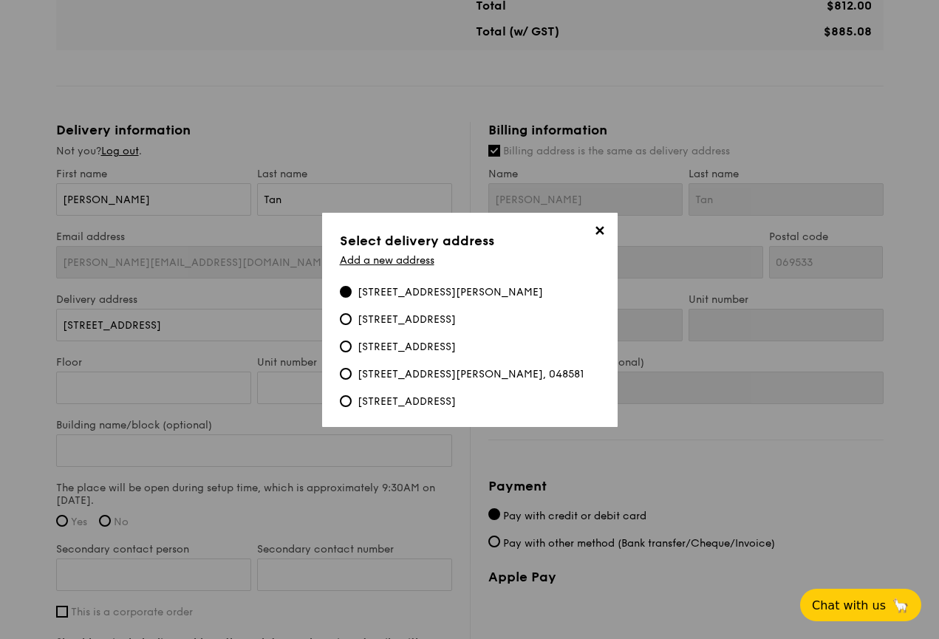
click at [604, 223] on span "✕" at bounding box center [600, 233] width 21 height 21
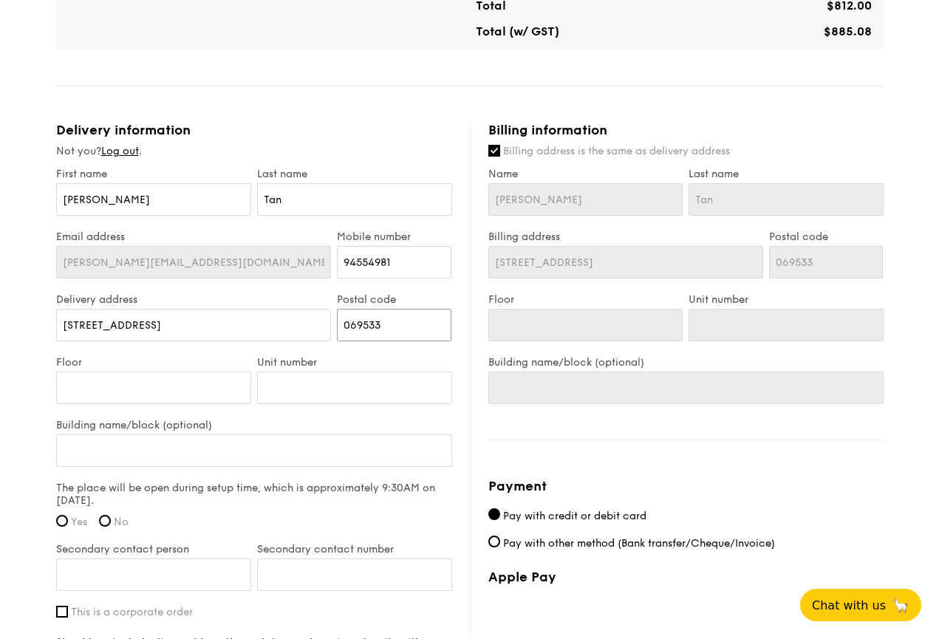
drag, startPoint x: 423, startPoint y: 320, endPoint x: 312, endPoint y: 325, distance: 110.2
type input "6"
type input "62"
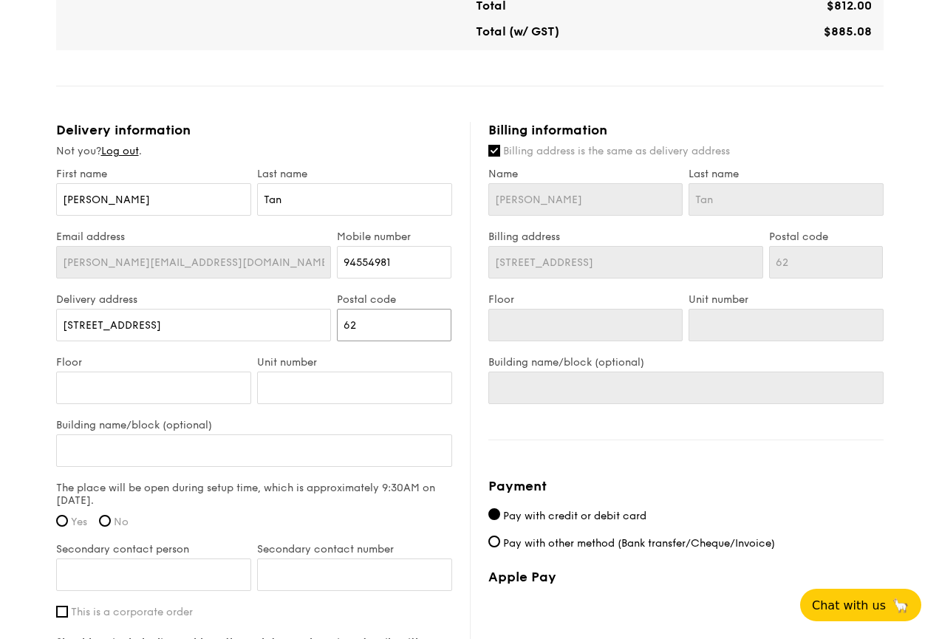
type input "628"
type input "6283"
type input "62839"
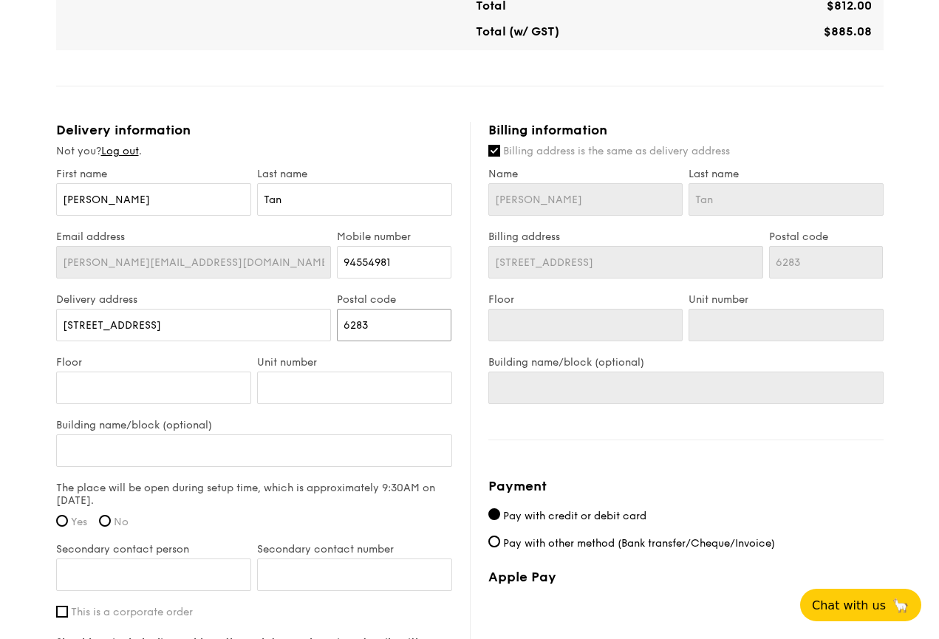
type input "62839"
type input "628396"
click input "submit" at bounding box center [0, 0] width 0 height 0
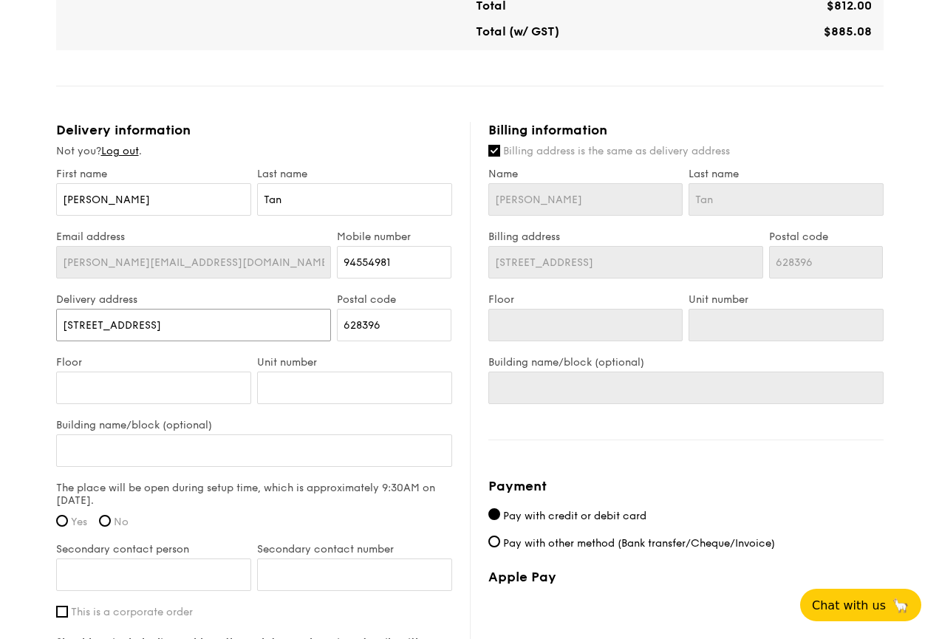
click at [281, 324] on input "46 Pioneer Sector 2, Singapore 628396" at bounding box center [194, 325] width 276 height 33
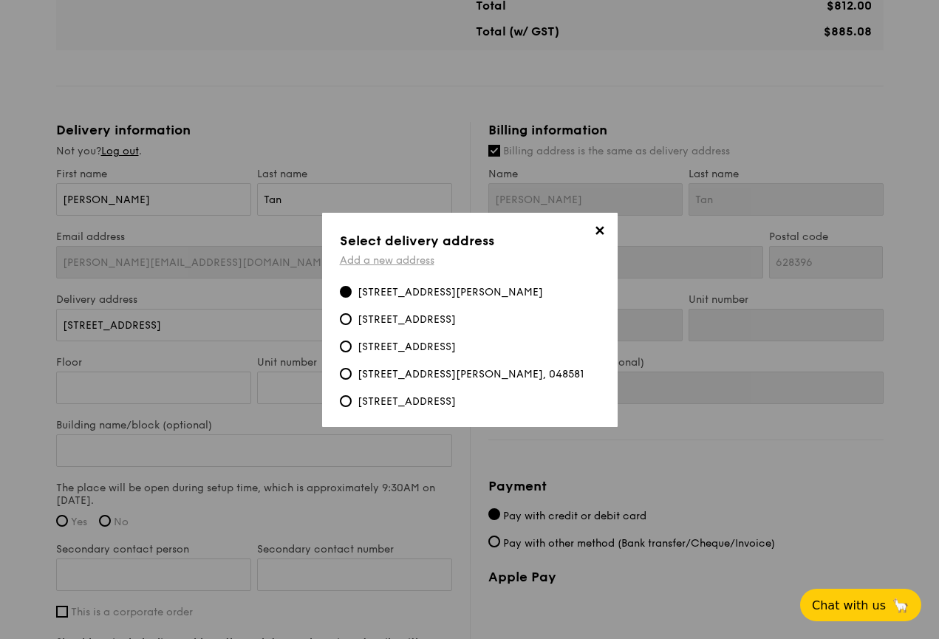
click at [391, 256] on link "Add a new address" at bounding box center [387, 260] width 95 height 13
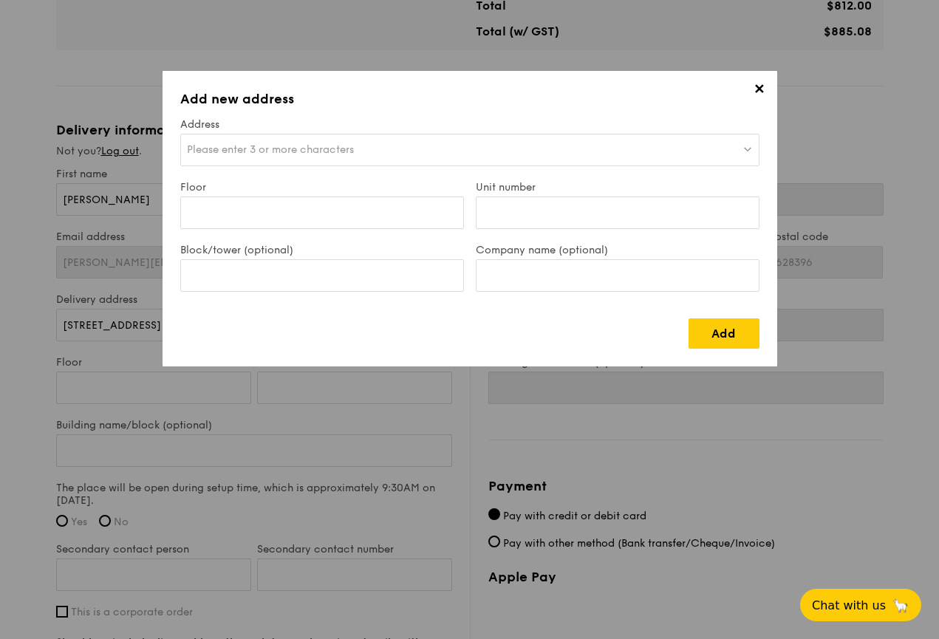
click at [307, 151] on span "Please enter 3 or more characters" at bounding box center [270, 149] width 167 height 13
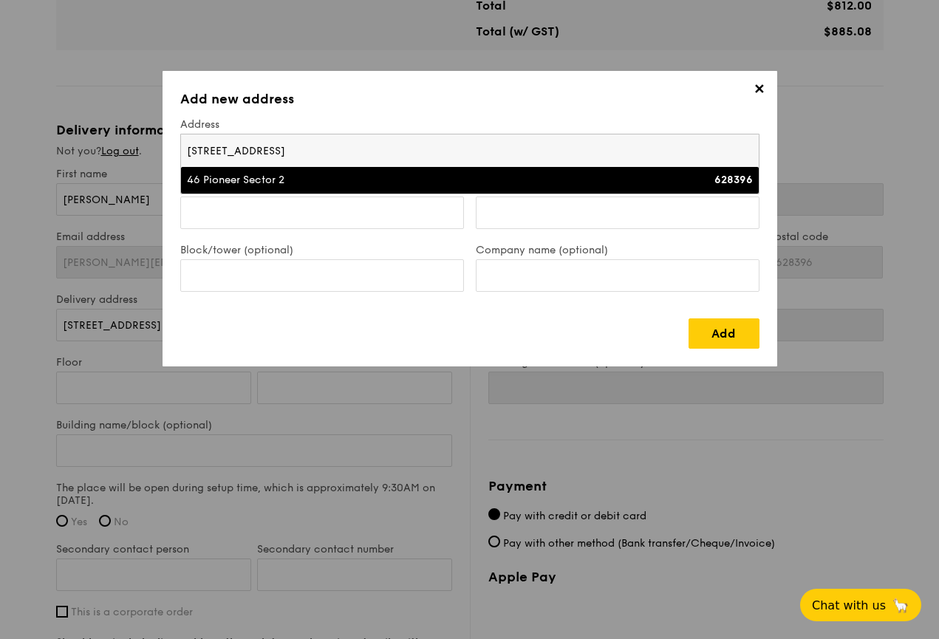
type input "46 Pioneer Sector 2, Singapore 628396"
click at [338, 179] on div "46 Pioneer Sector 2" at bounding box center [399, 180] width 425 height 15
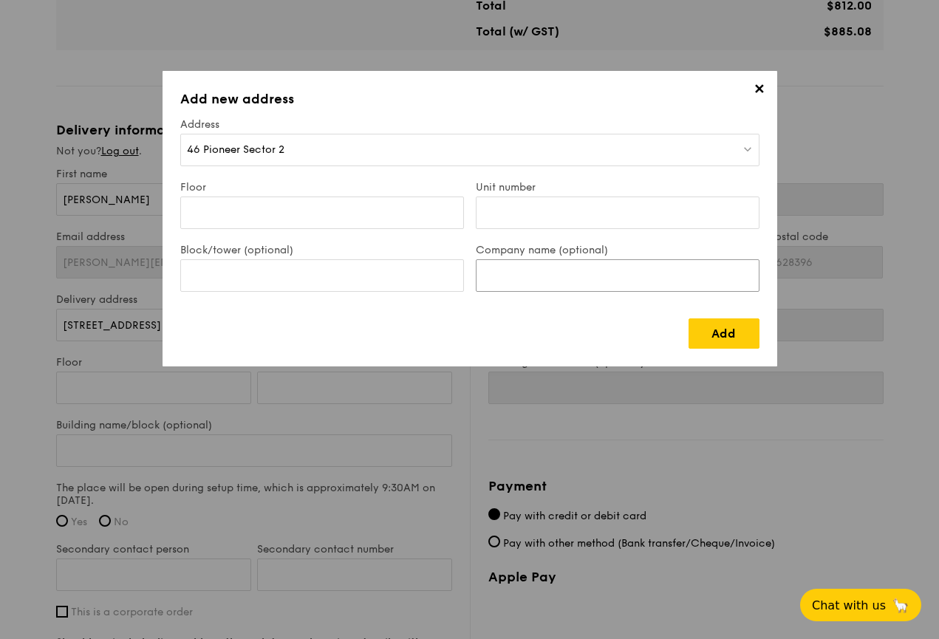
paste input "Abraclean (Asia Pacific) Pte Ltd"
type input "Abraclean (Asia Pacific) Pte Ltd"
type input "2"
click at [729, 341] on link "Add" at bounding box center [724, 333] width 71 height 30
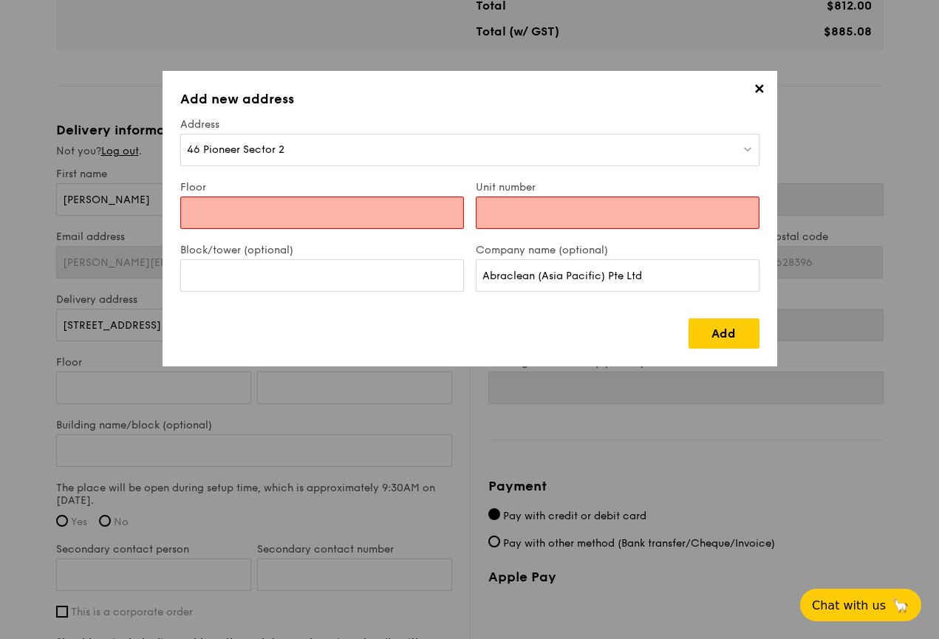
click at [414, 220] on input "Floor" at bounding box center [322, 213] width 284 height 33
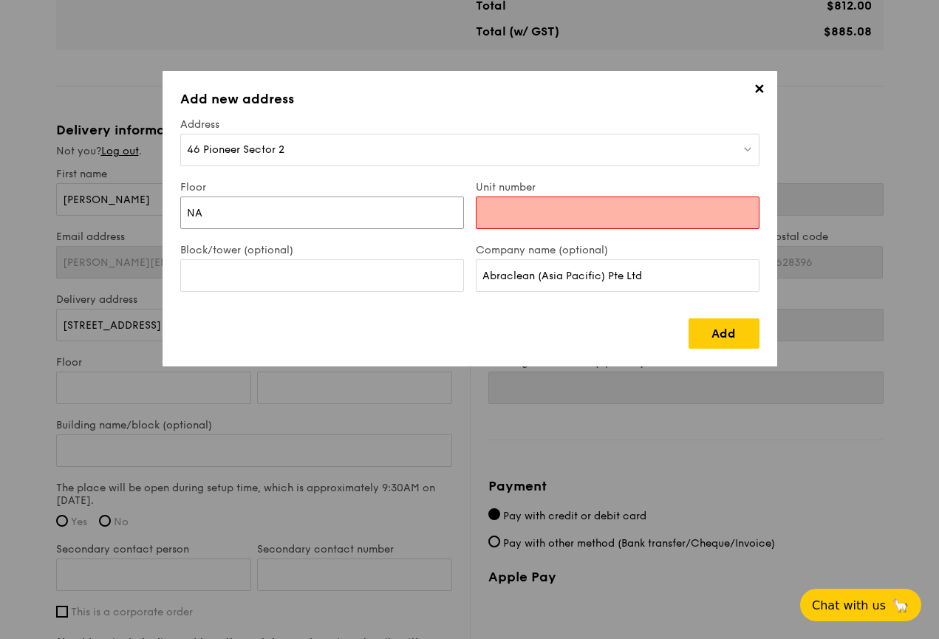
type input "NA"
click at [543, 239] on div "Unit number" at bounding box center [617, 212] width 295 height 63
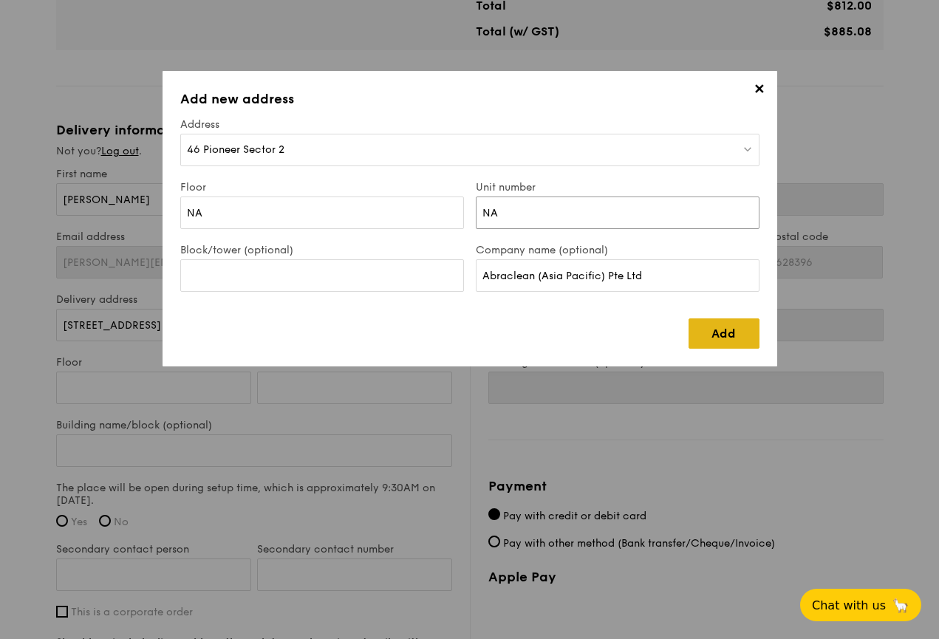
type input "NA"
click at [713, 331] on link "Add" at bounding box center [724, 333] width 71 height 30
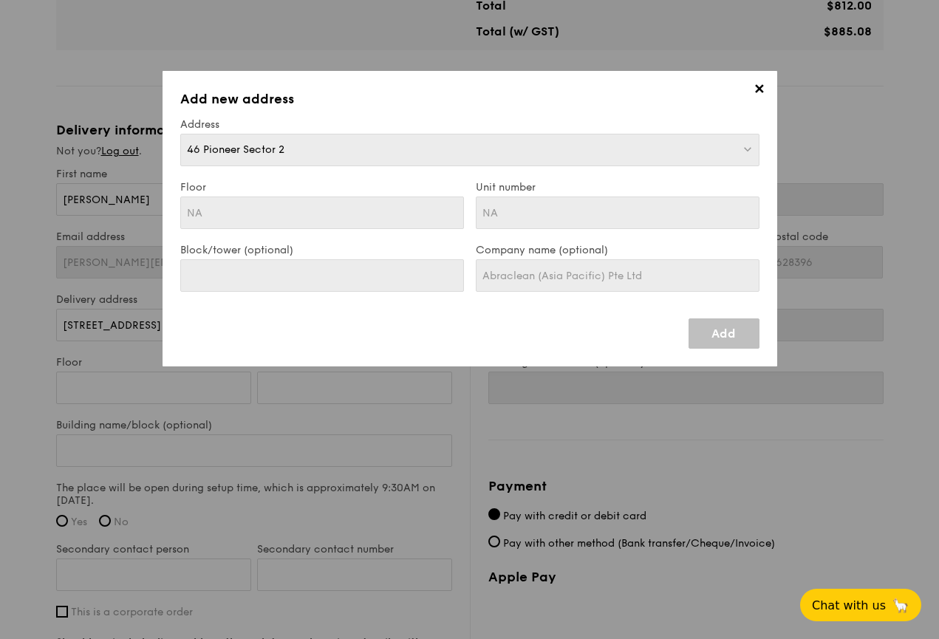
type input "46 Pioneer Sector 2"
type input "NA"
type input "46 Pioneer Sector 2"
type input "NA"
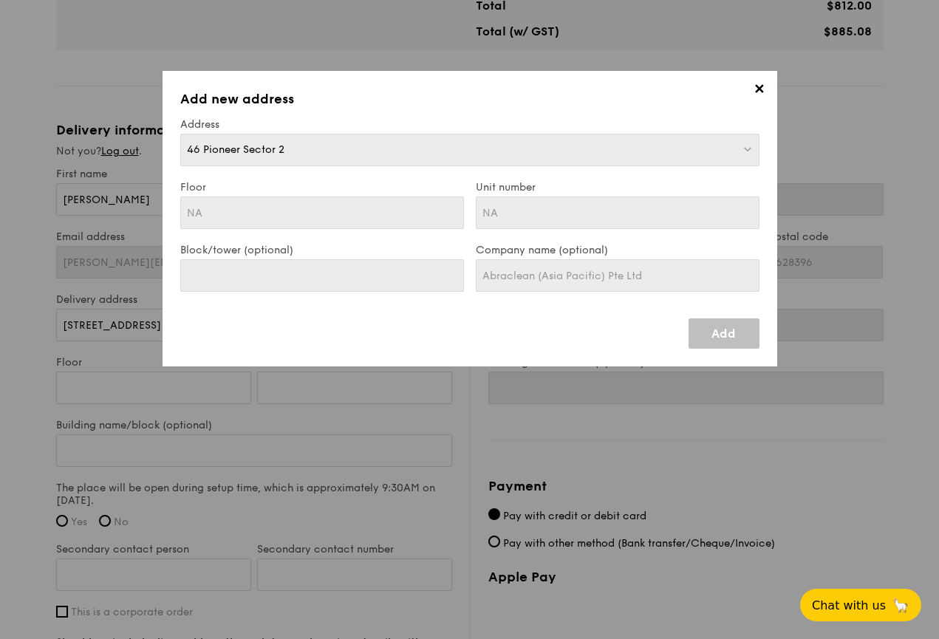
type input "NA"
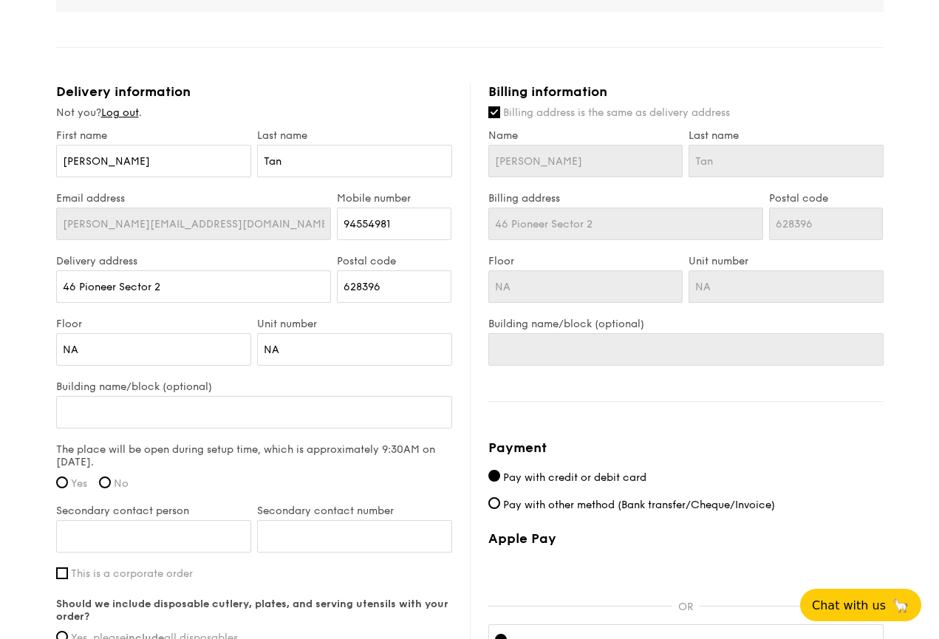
scroll to position [788, 0]
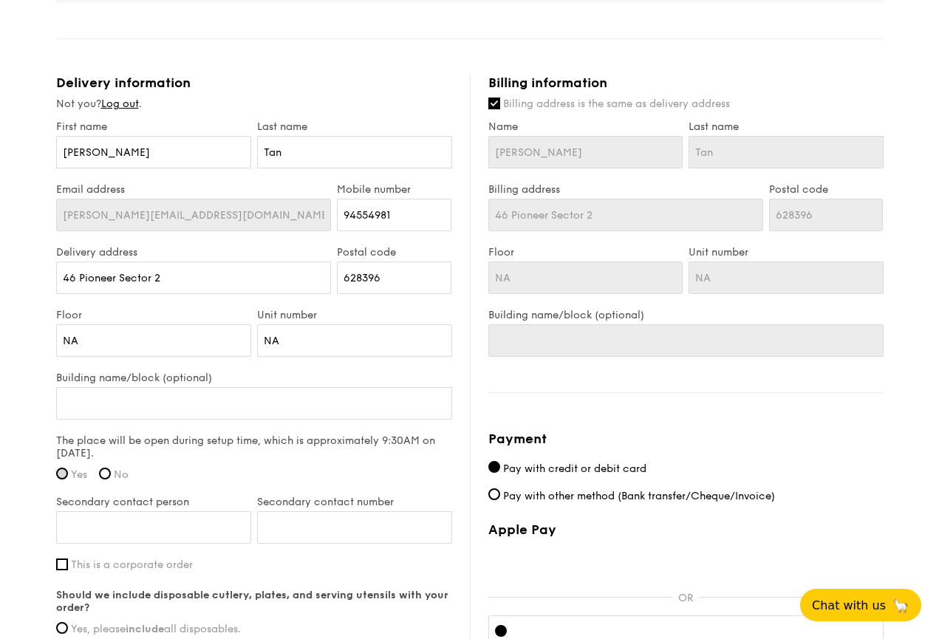
click at [62, 477] on input "Yes" at bounding box center [62, 474] width 12 height 12
radio input "true"
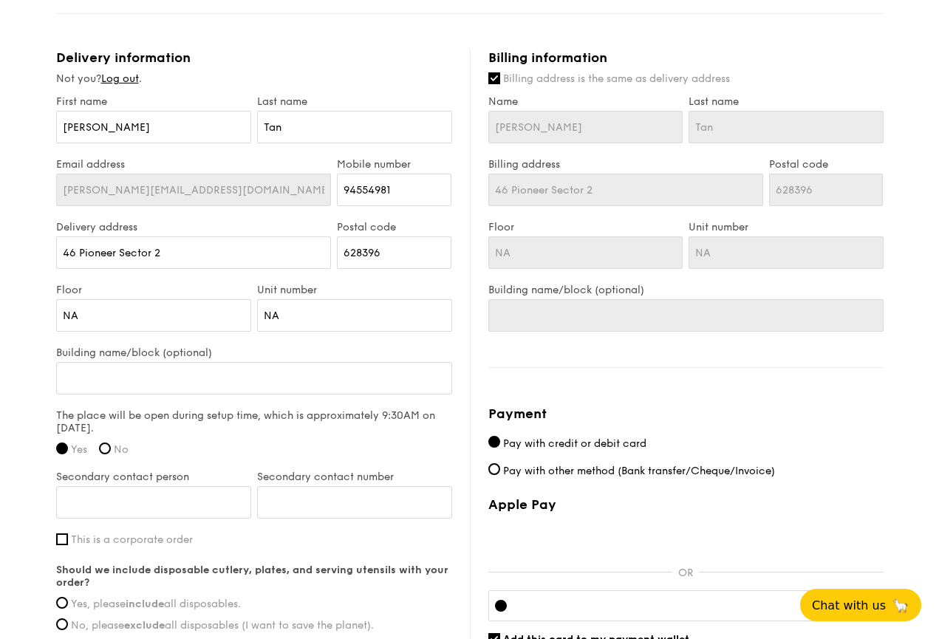
scroll to position [820, 0]
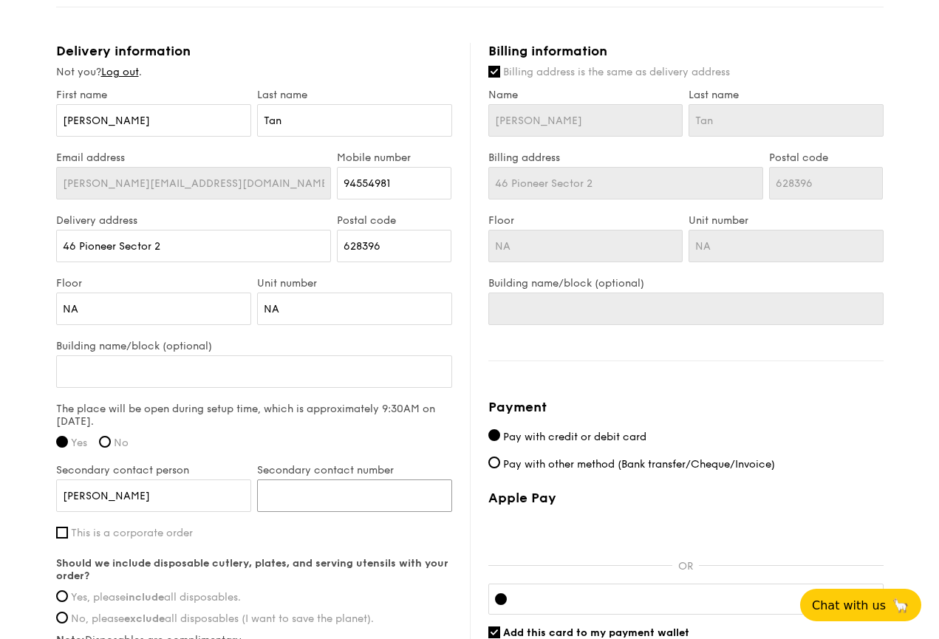
click at [304, 497] on input "Secondary contact number" at bounding box center [354, 495] width 195 height 33
drag, startPoint x: 178, startPoint y: 491, endPoint x: 65, endPoint y: 486, distance: 113.1
click at [65, 486] on input "Tracy" at bounding box center [153, 495] width 195 height 33
drag, startPoint x: 103, startPoint y: 499, endPoint x: 19, endPoint y: 499, distance: 84.2
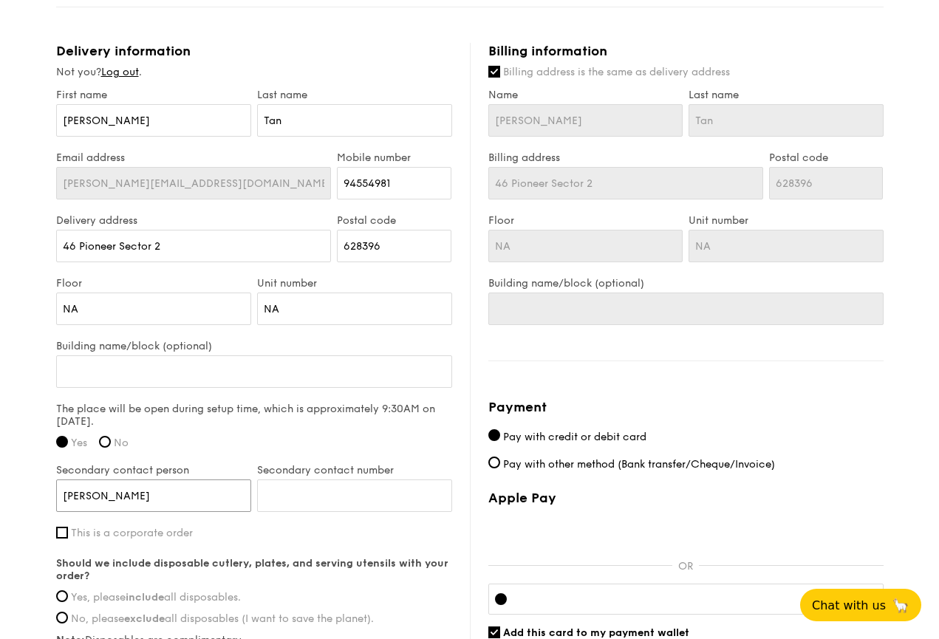
paste input "Nguyen"
type input "Tracy Nguyen"
click at [321, 491] on input "Secondary contact number" at bounding box center [354, 495] width 195 height 33
paste input "92999721"
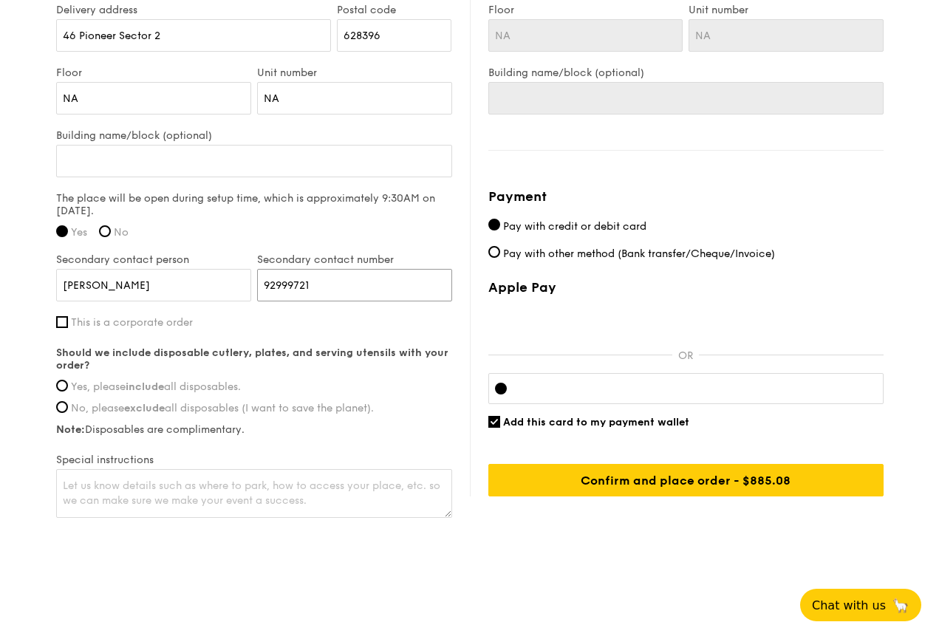
scroll to position [1031, 0]
type input "92999721"
click at [67, 326] on input "This is a corporate order" at bounding box center [62, 322] width 12 height 12
checkbox input "true"
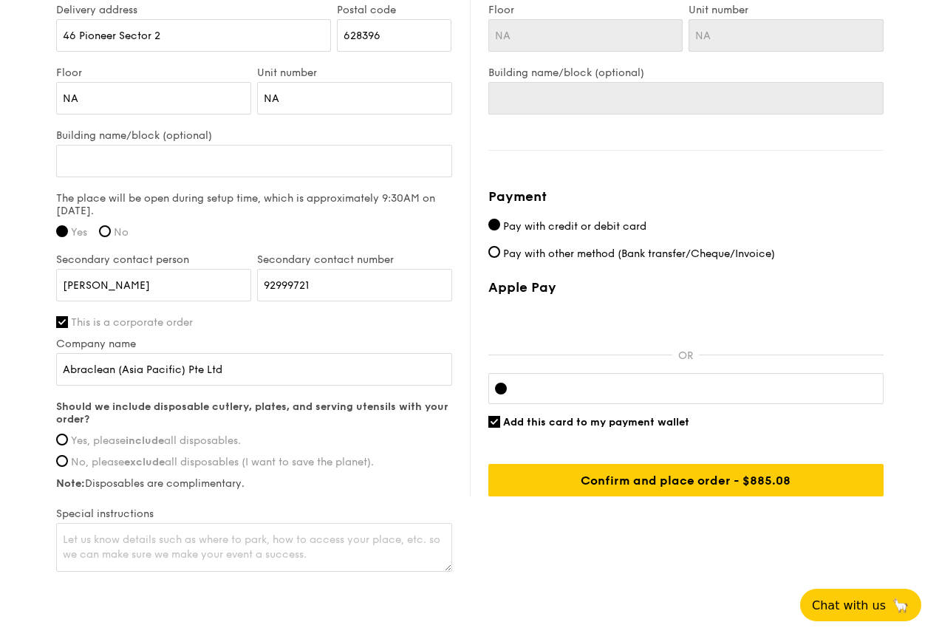
click at [68, 440] on label "Yes, please include all disposables." at bounding box center [254, 440] width 396 height 13
click at [68, 440] on input "Yes, please include all disposables." at bounding box center [62, 440] width 12 height 12
radio input "true"
click at [418, 561] on textarea at bounding box center [254, 547] width 396 height 49
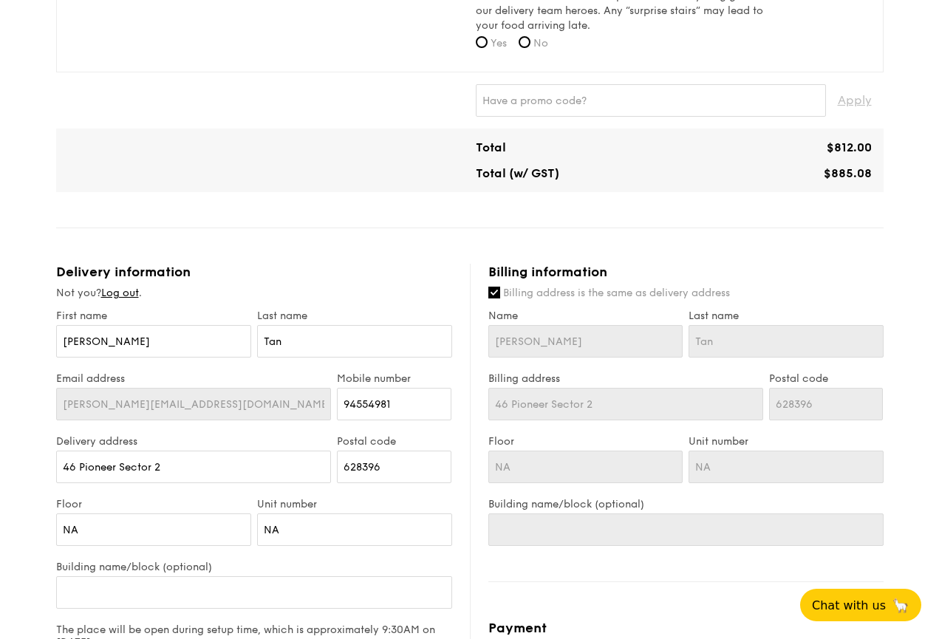
scroll to position [602, 0]
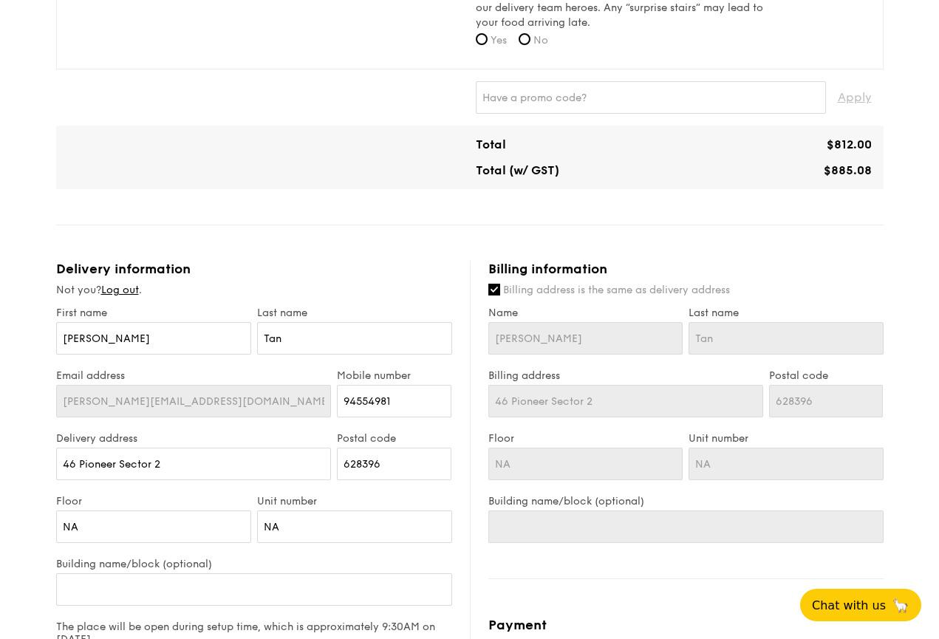
type textarea "The office is on the 2nd floor. A few steps of stairs."
click at [496, 287] on input "Billing address is the same as delivery address" at bounding box center [494, 290] width 12 height 12
checkbox input "false"
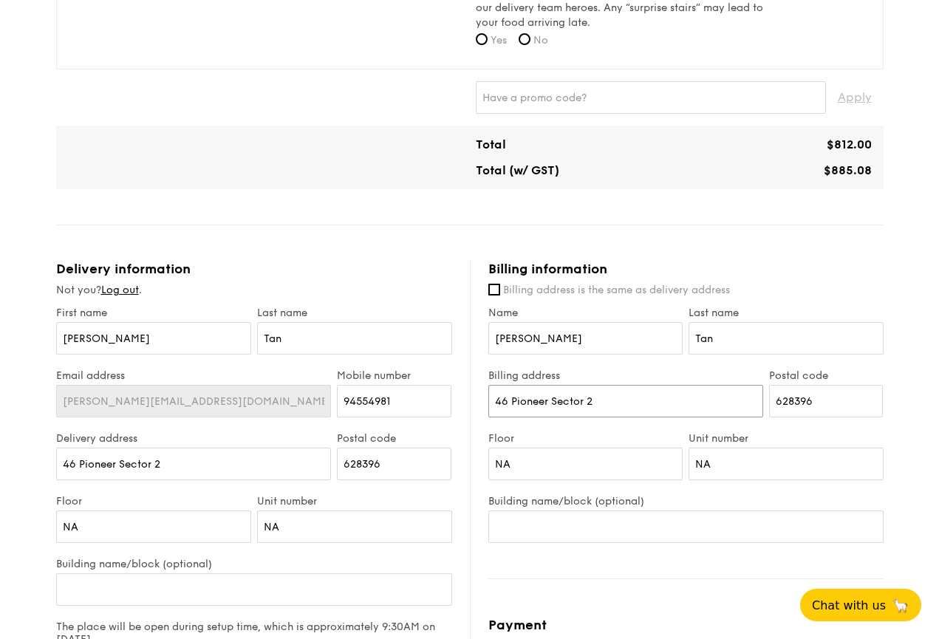
drag, startPoint x: 641, startPoint y: 409, endPoint x: 373, endPoint y: 411, distance: 268.2
drag, startPoint x: 623, startPoint y: 397, endPoint x: 419, endPoint y: 403, distance: 204.0
click at [419, 403] on div "Delivery information Not you? Log out . First name Averyl Last name Tan Email a…" at bounding box center [469, 632] width 827 height 742
paste input "AIA Singapore 371 Alexandra Road, AIA Alexandra, #11-37 Singapore 159963"
type input "AIA Singapore 371 Alexandra Road, AIA Alexandra, #11-37 Singapore"
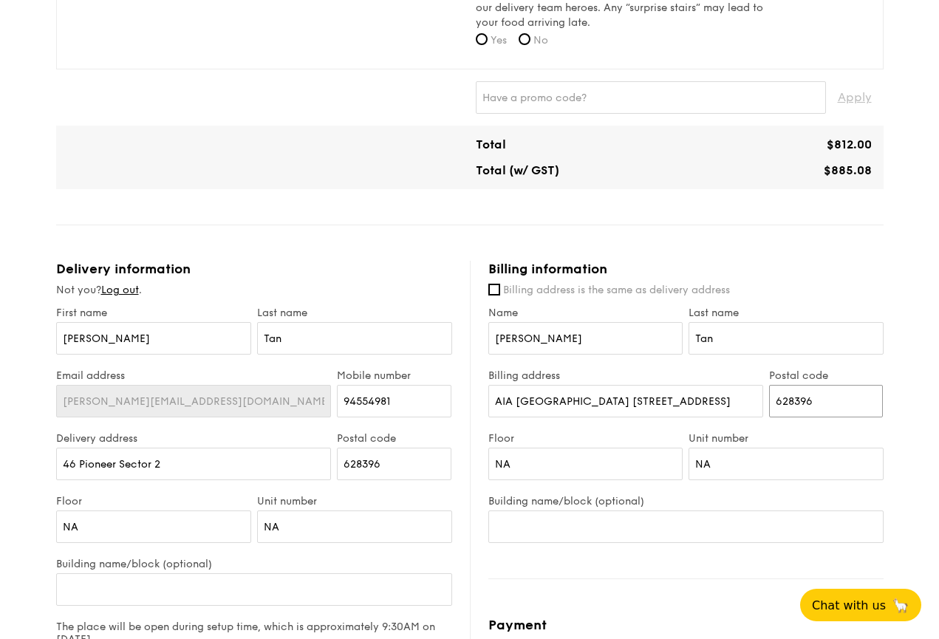
drag, startPoint x: 819, startPoint y: 401, endPoint x: 751, endPoint y: 400, distance: 68.7
paste input "159963"
click at [779, 404] on input "159963" at bounding box center [826, 401] width 115 height 33
type input "159963"
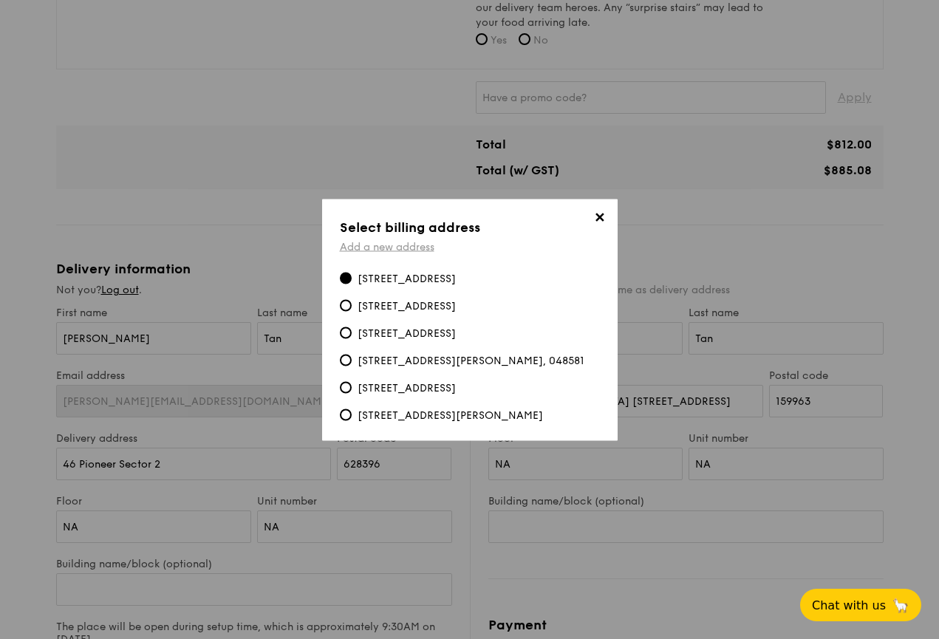
click at [416, 240] on link "Add a new address" at bounding box center [387, 246] width 95 height 13
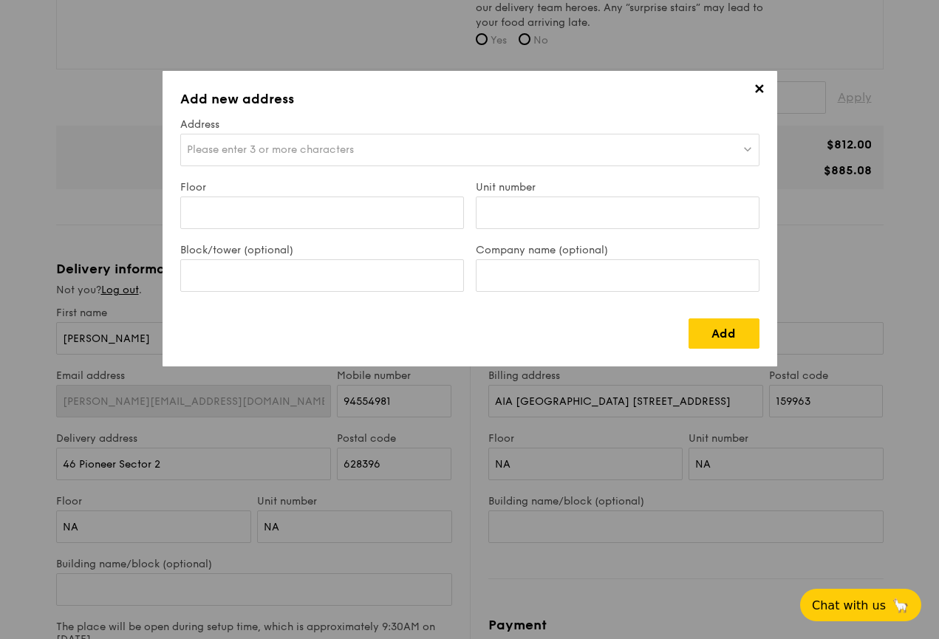
click at [437, 153] on div "Please enter 3 or more characters" at bounding box center [469, 150] width 579 height 33
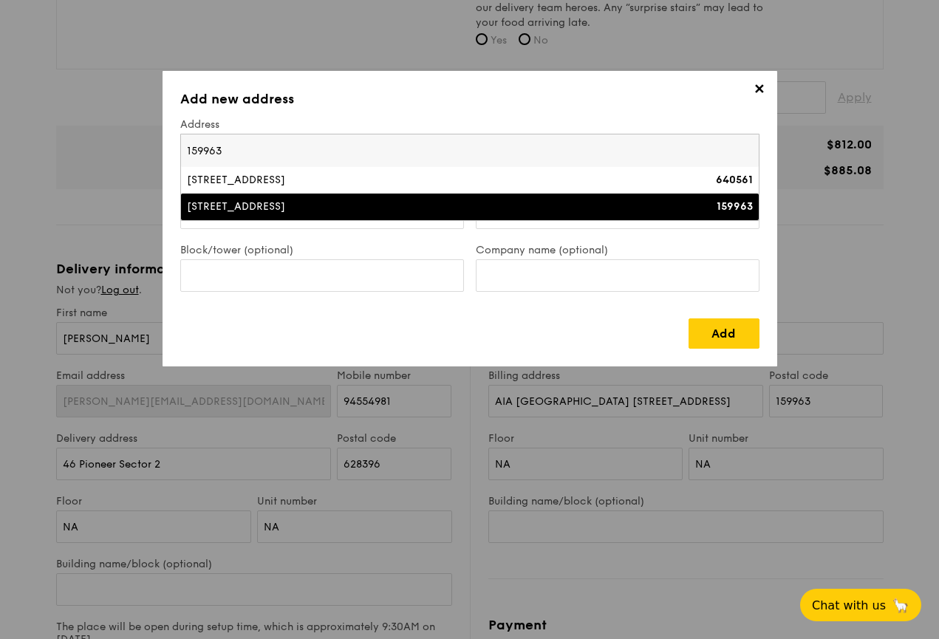
type input "159963"
click at [419, 210] on div "371 Alexandra Road" at bounding box center [399, 206] width 425 height 15
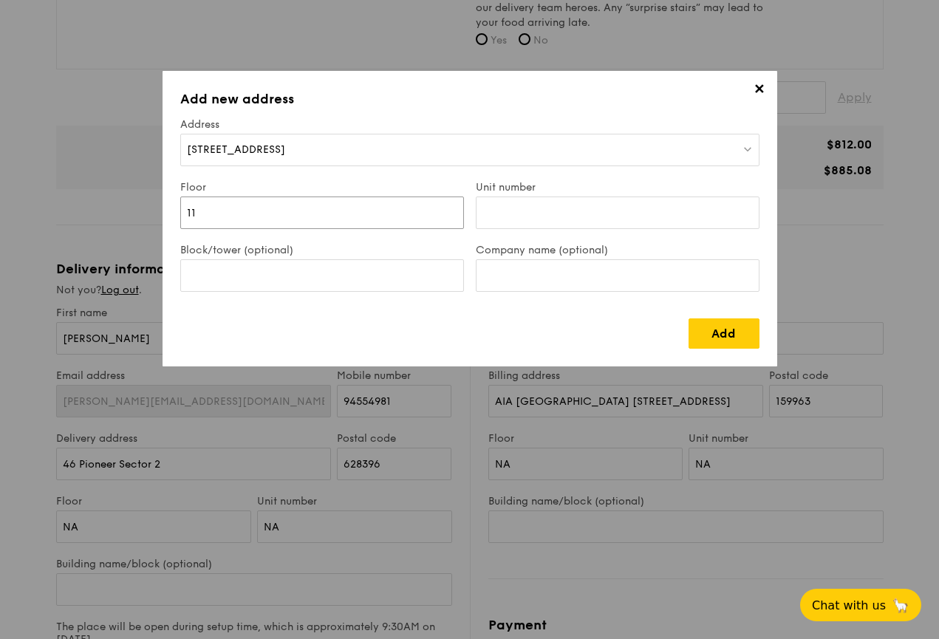
type input "11"
type input "37"
type input "AIA Alexandra"
type input "AIA Singapore"
click at [736, 333] on link "Add" at bounding box center [724, 333] width 71 height 30
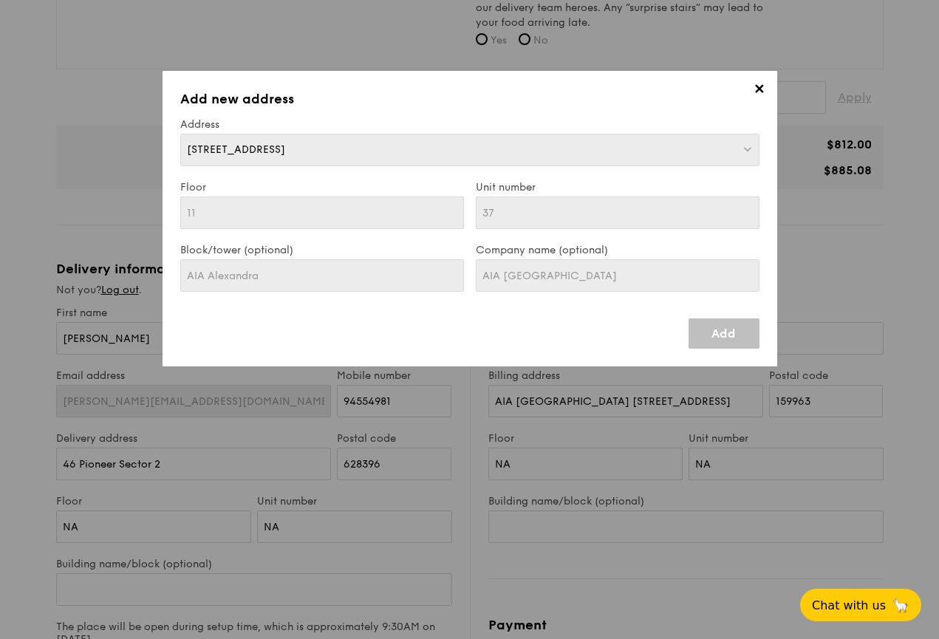
type input "371 Alexandra Road"
type input "159963"
type input "11"
type input "37"
type input "AIA Alexandra"
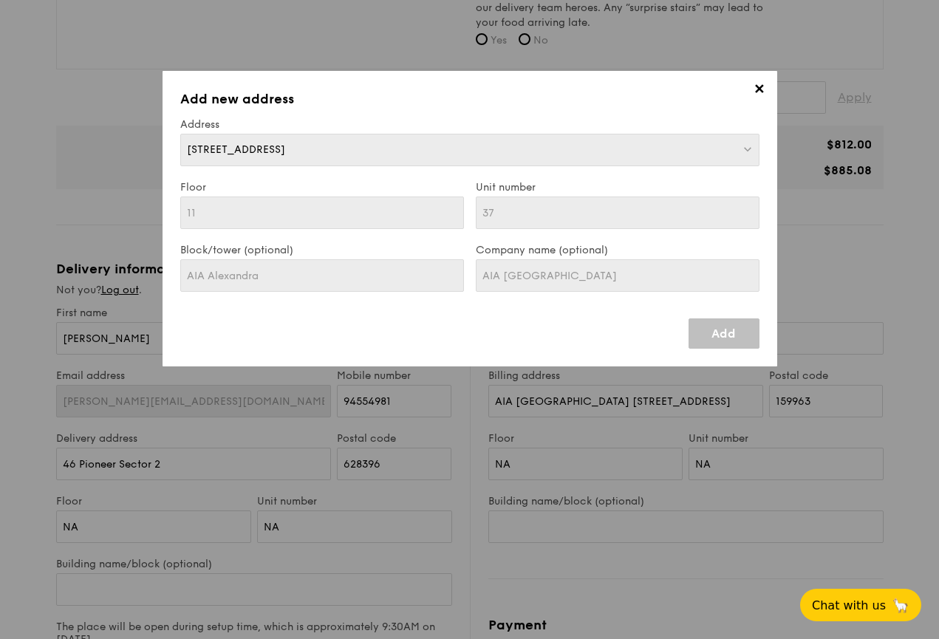
type input "371 Alexandra Road"
type input "159963"
type input "11"
type input "37"
type input "AIA Alexandra"
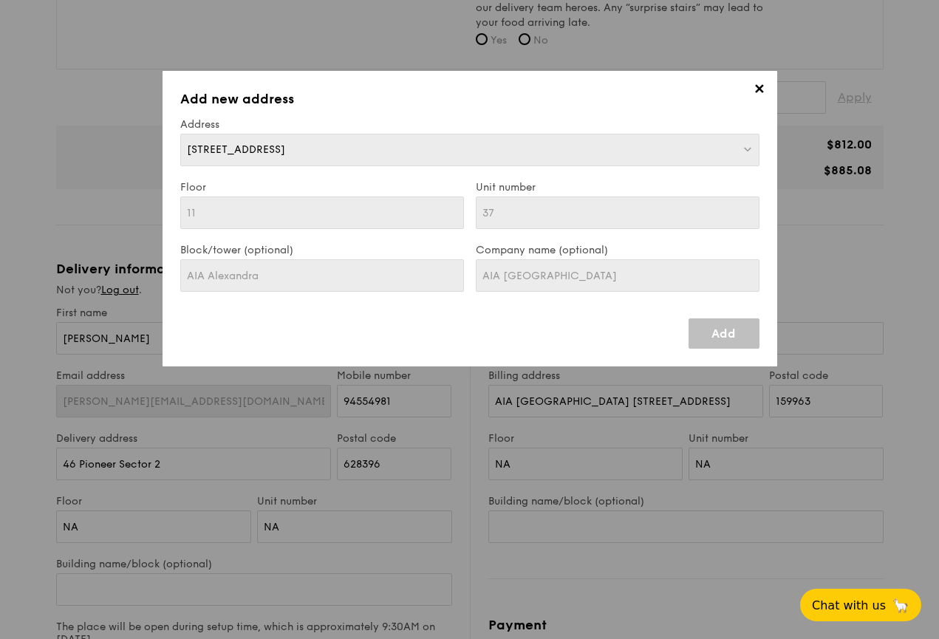
type input "AIA Singapore"
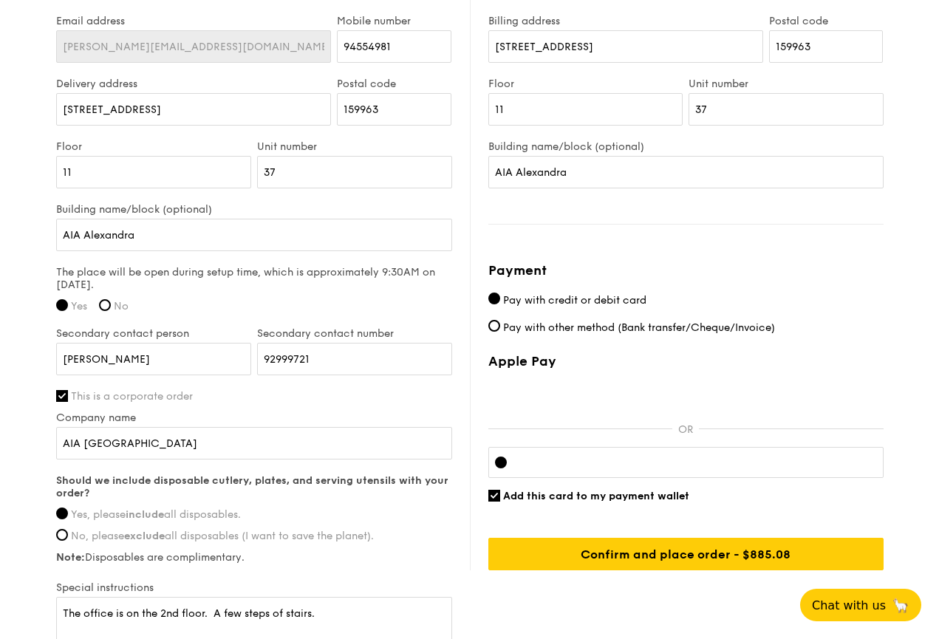
scroll to position [968, 0]
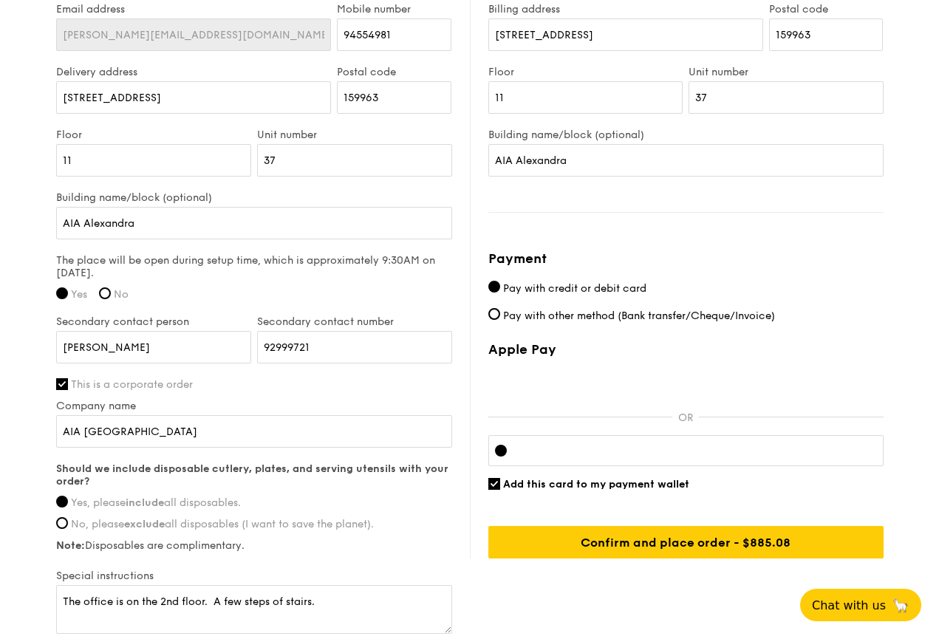
click at [496, 482] on input "Add this card to my payment wallet" at bounding box center [494, 484] width 12 height 12
checkbox input "false"
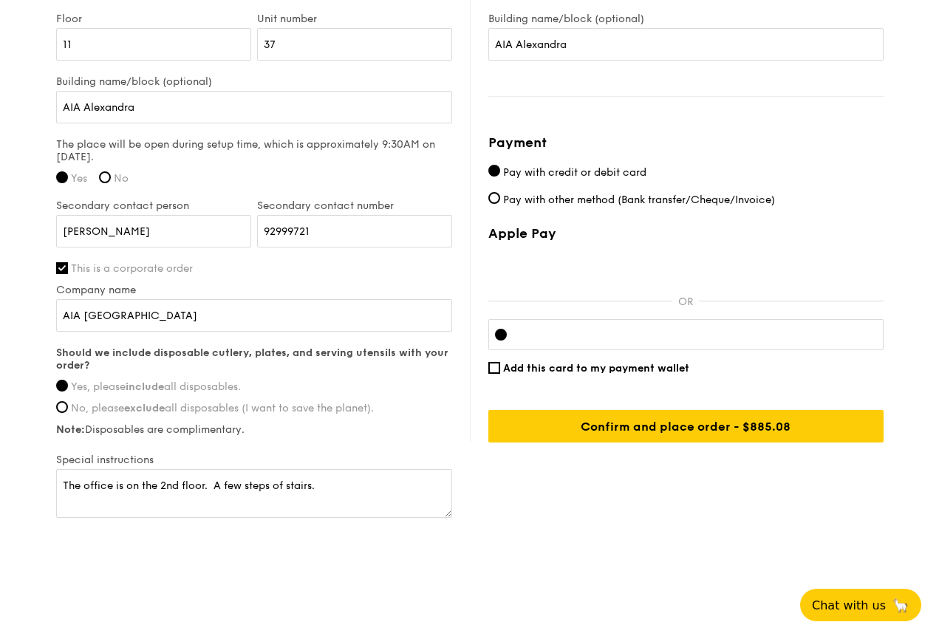
scroll to position [1084, 0]
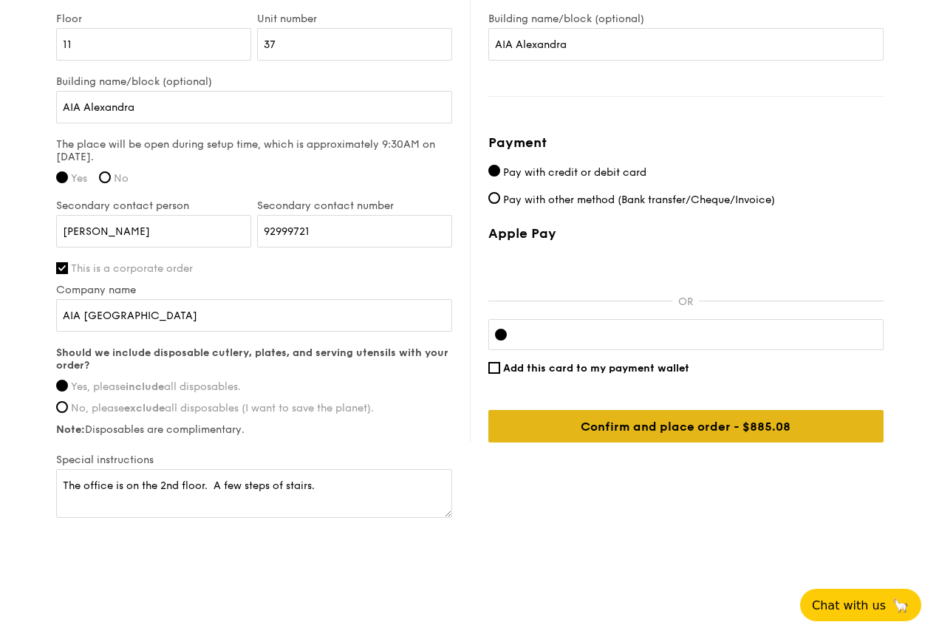
click at [700, 431] on input "Confirm and place order - $885.08" at bounding box center [685, 426] width 395 height 33
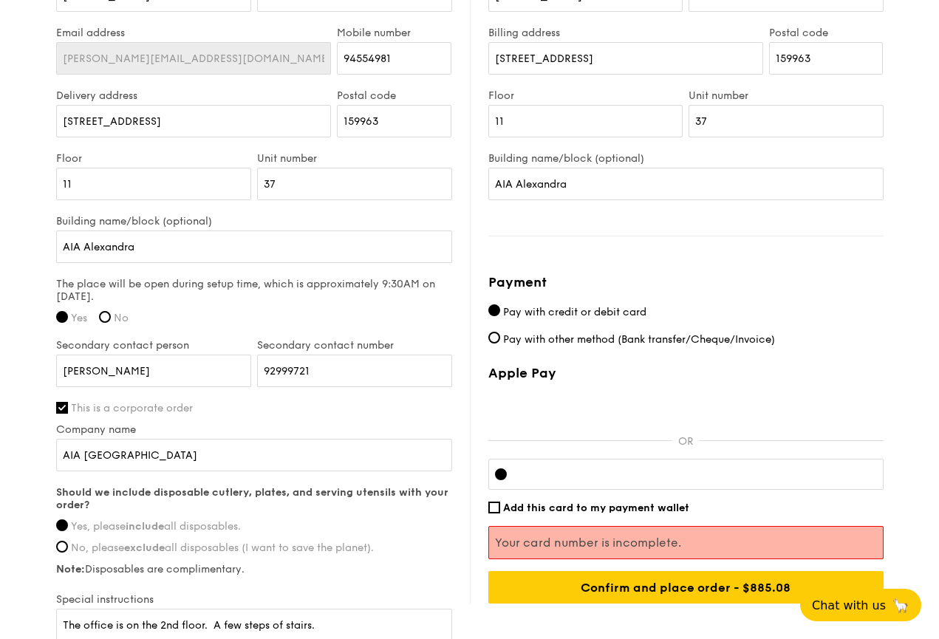
scroll to position [322, 0]
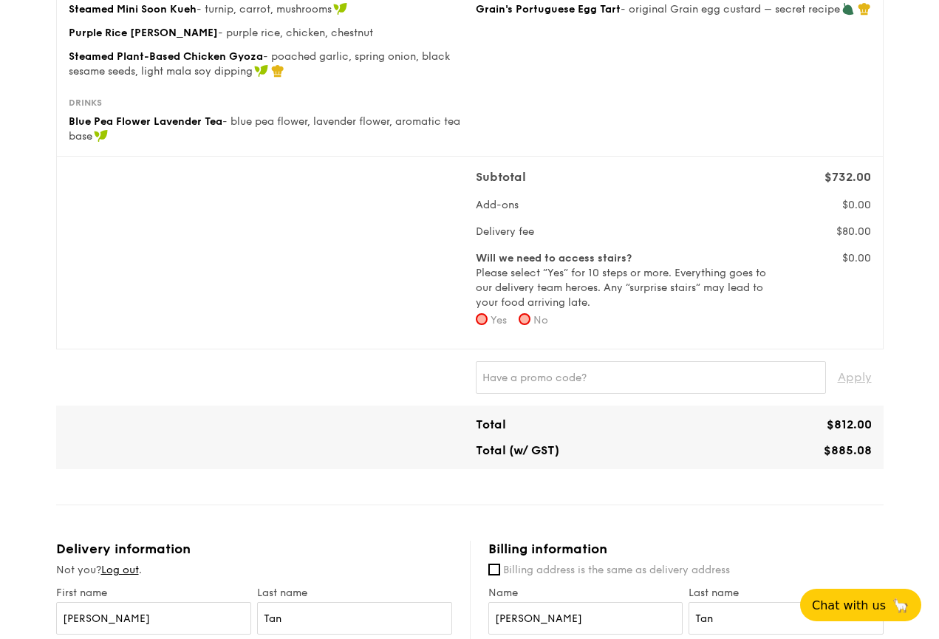
click at [530, 320] on input "No" at bounding box center [525, 319] width 12 height 12
radio input "true"
click at [485, 318] on input "Yes" at bounding box center [482, 319] width 12 height 12
radio input "true"
click at [529, 318] on input "No" at bounding box center [525, 319] width 12 height 12
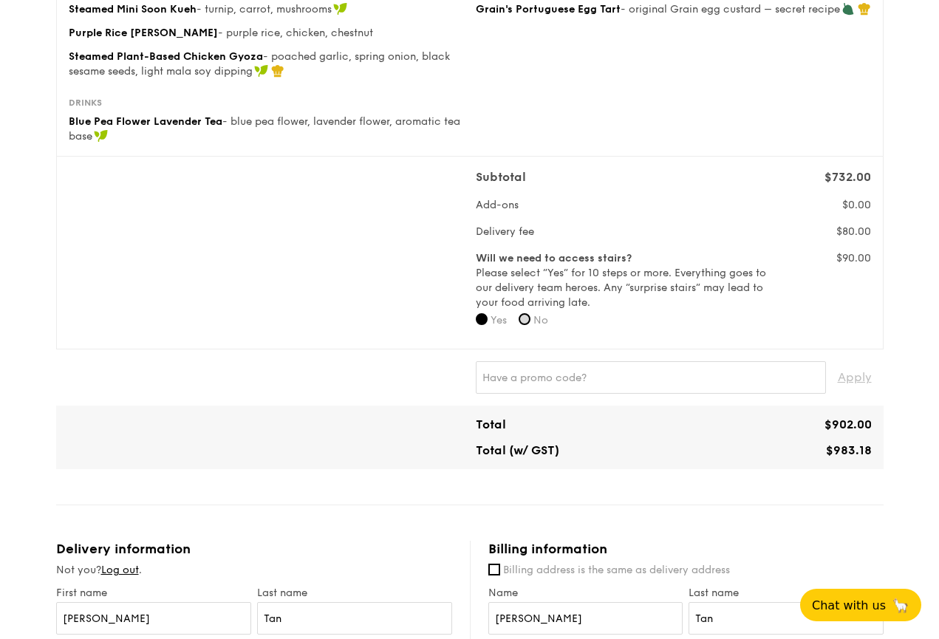
radio input "true"
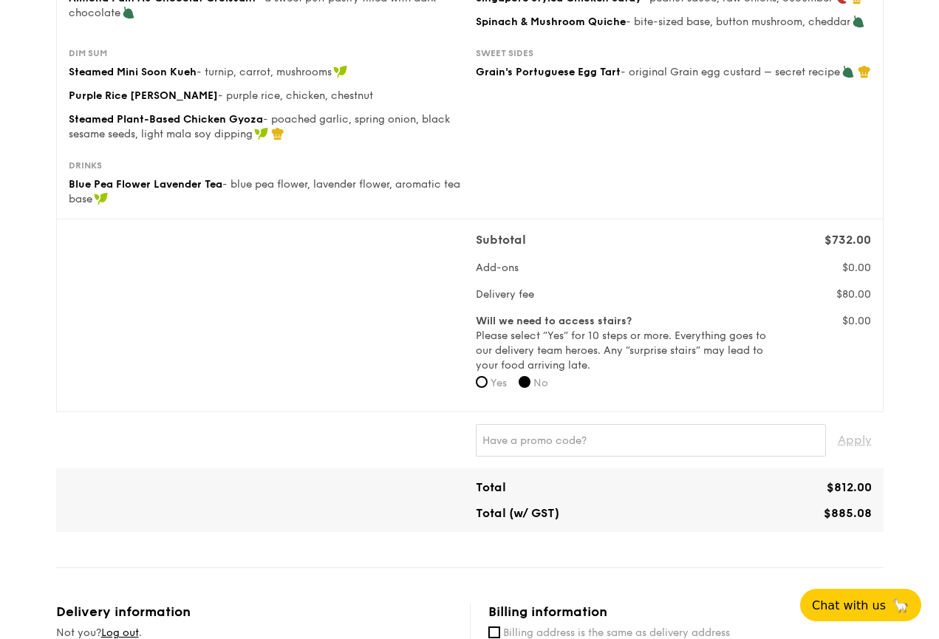
scroll to position [270, 0]
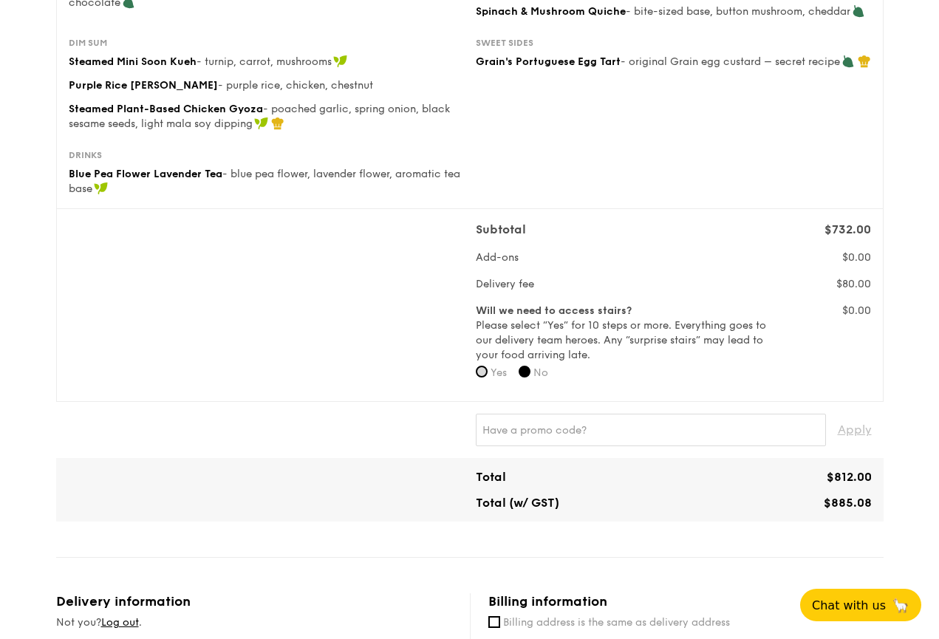
click at [482, 373] on input "Yes" at bounding box center [482, 372] width 12 height 12
radio input "true"
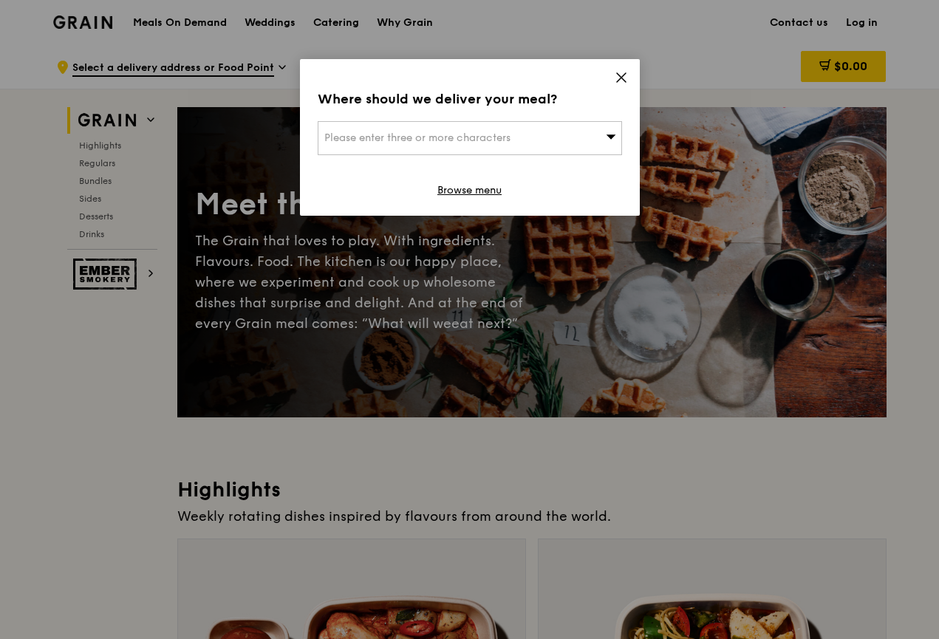
click at [622, 75] on icon at bounding box center [621, 77] width 13 height 13
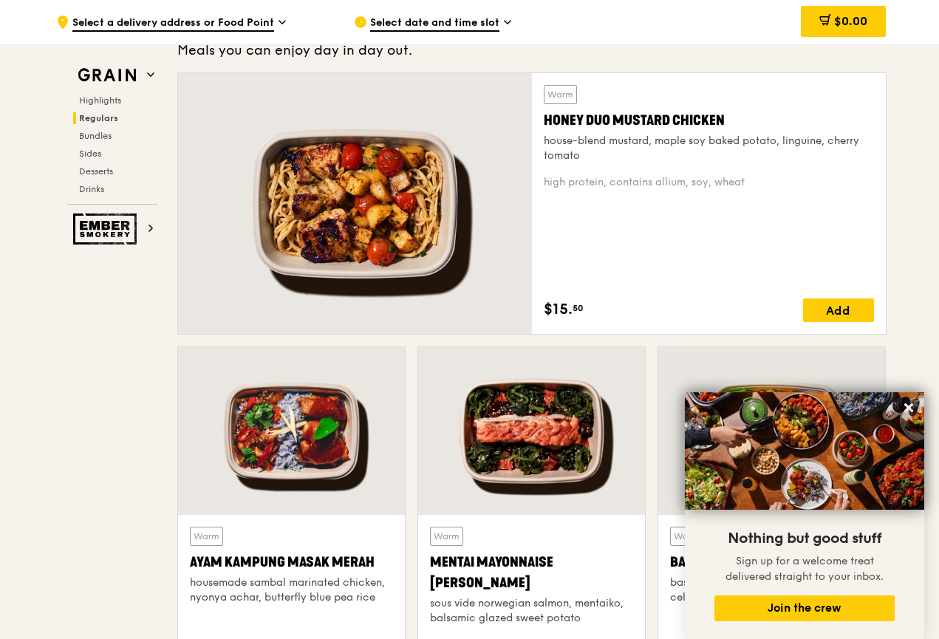
scroll to position [1144, 0]
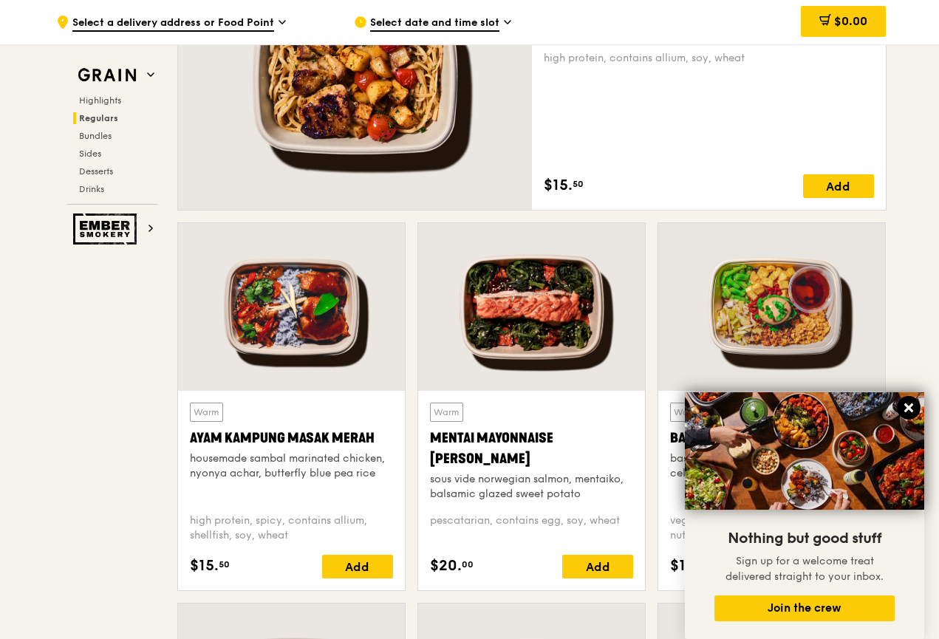
click at [908, 409] on icon at bounding box center [908, 407] width 9 height 9
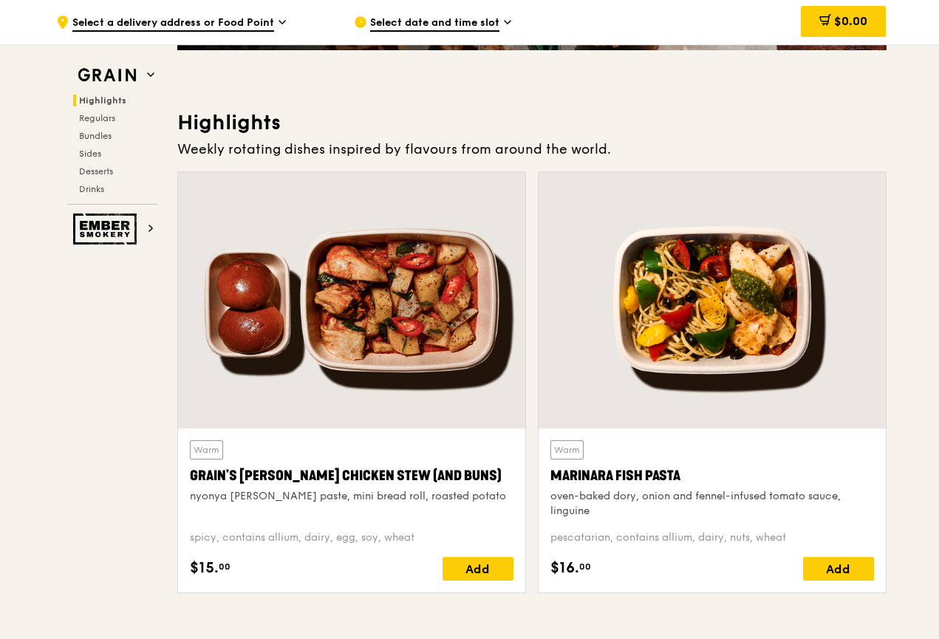
scroll to position [349, 0]
